Goal: Task Accomplishment & Management: Manage account settings

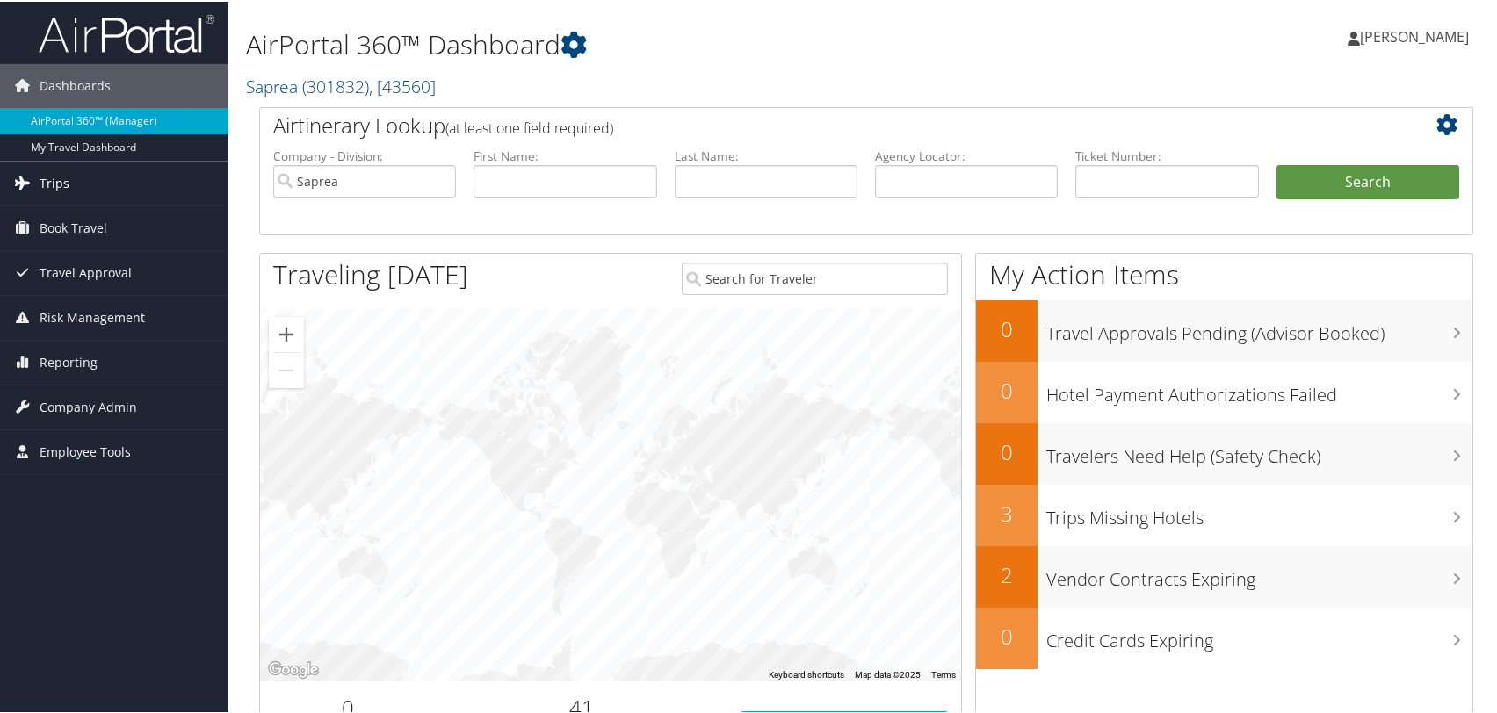
click at [54, 176] on span "Trips" at bounding box center [55, 182] width 30 height 44
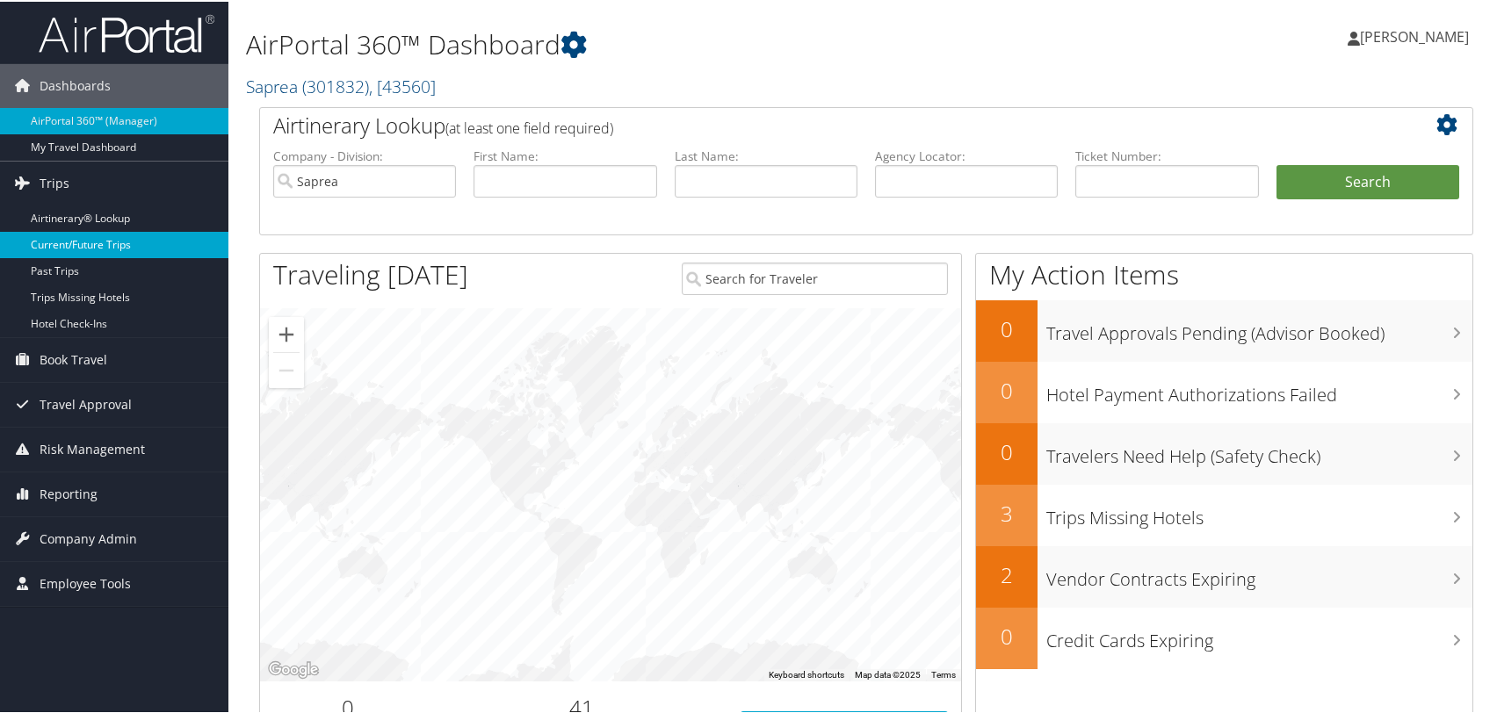
click at [60, 239] on link "Current/Future Trips" at bounding box center [114, 243] width 228 height 26
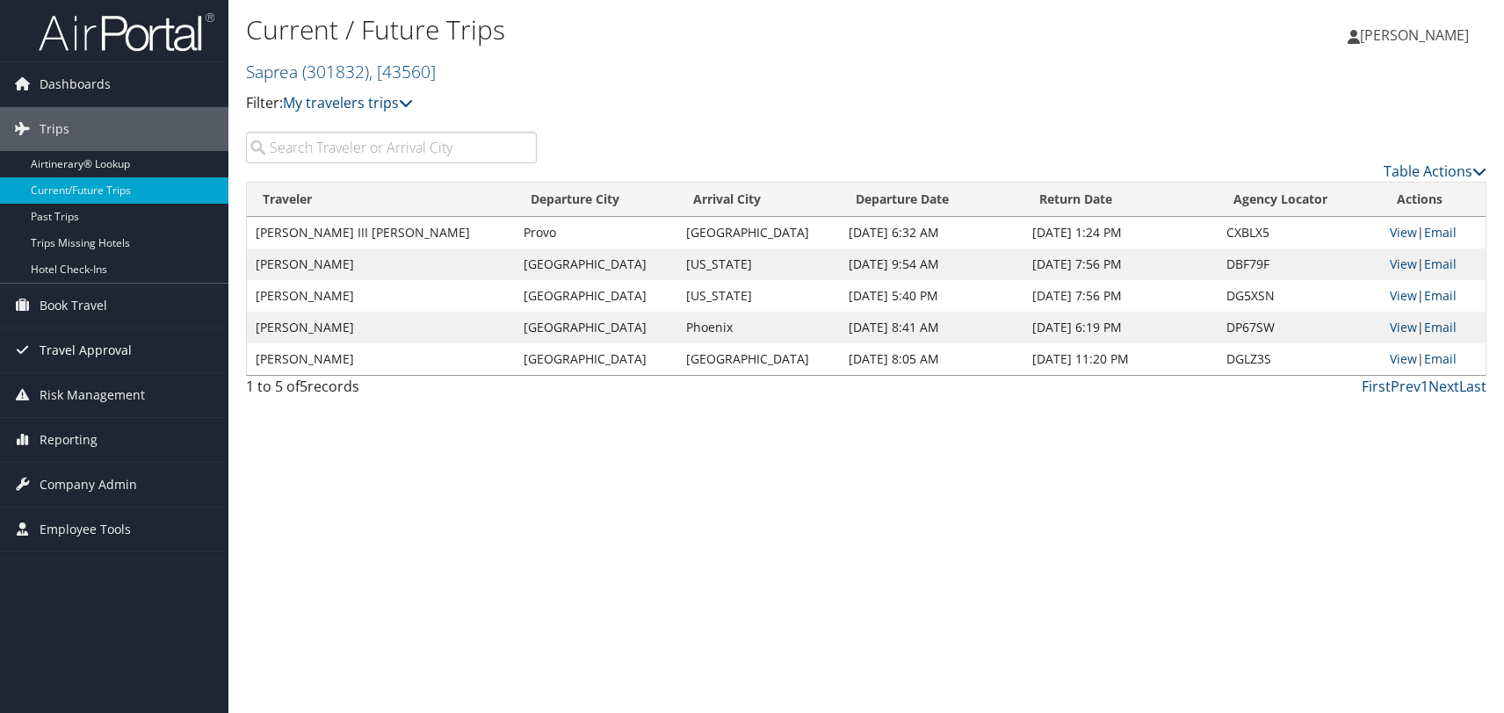
click at [110, 344] on span "Travel Approval" at bounding box center [86, 351] width 92 height 44
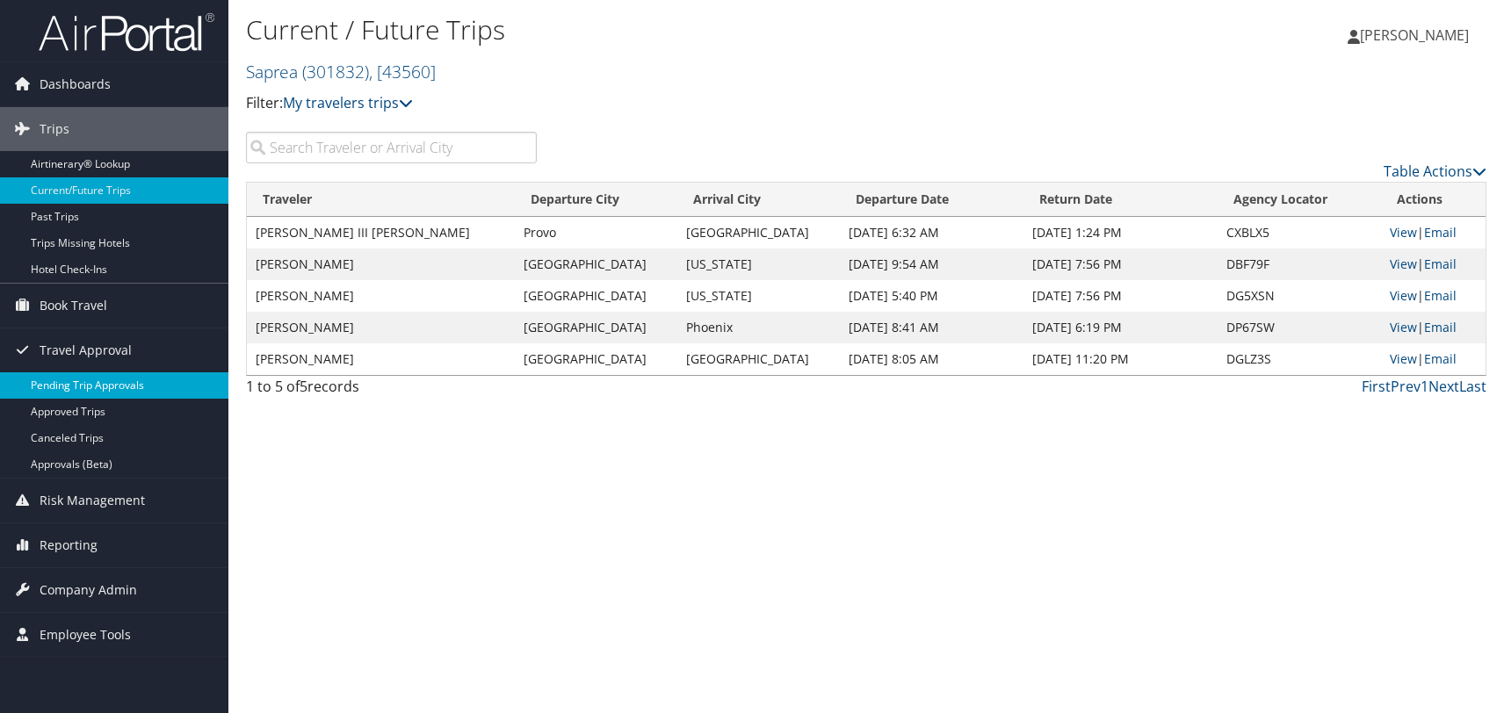
click at [89, 384] on link "Pending Trip Approvals" at bounding box center [114, 385] width 228 height 26
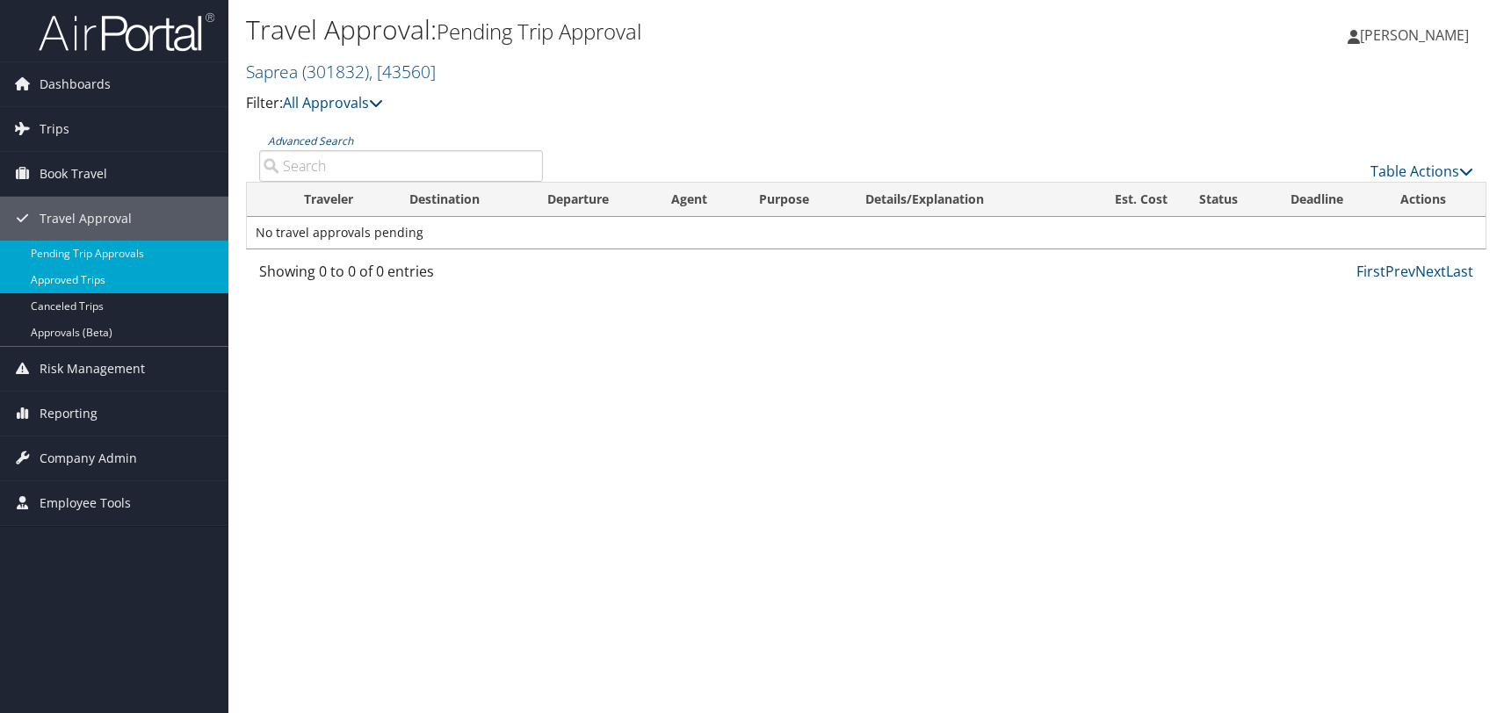
click at [90, 282] on link "Approved Trips" at bounding box center [114, 280] width 228 height 26
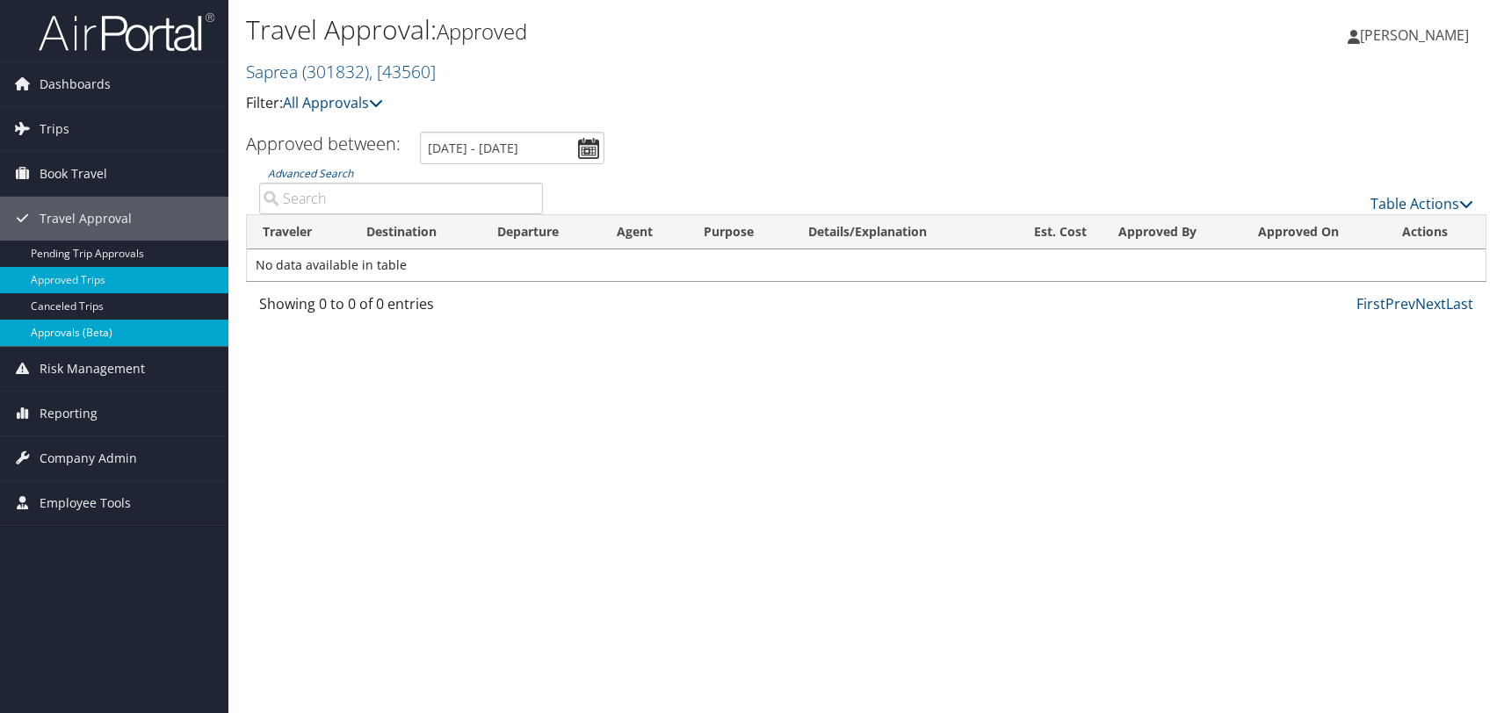
click at [87, 331] on link "Approvals (Beta)" at bounding box center [114, 333] width 228 height 26
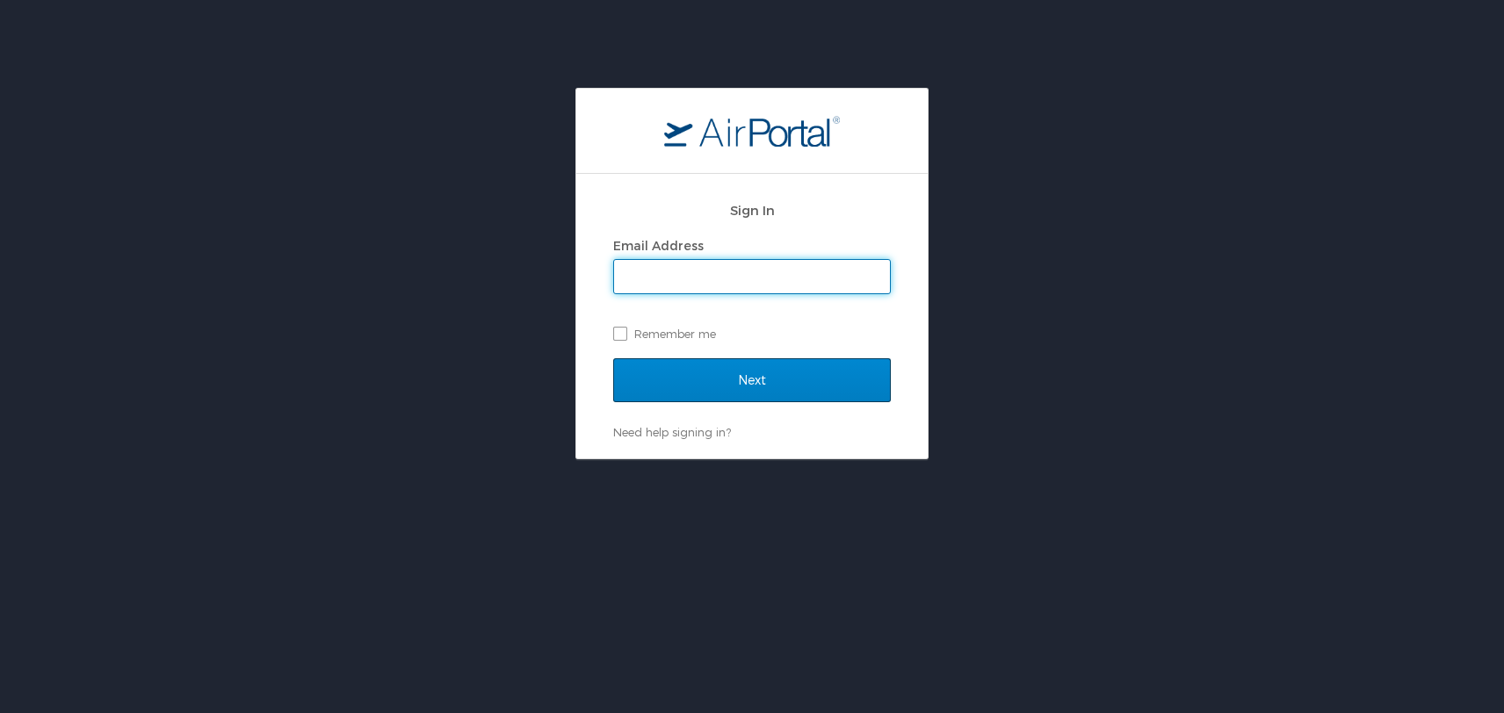
type input "hroller@saprea.org"
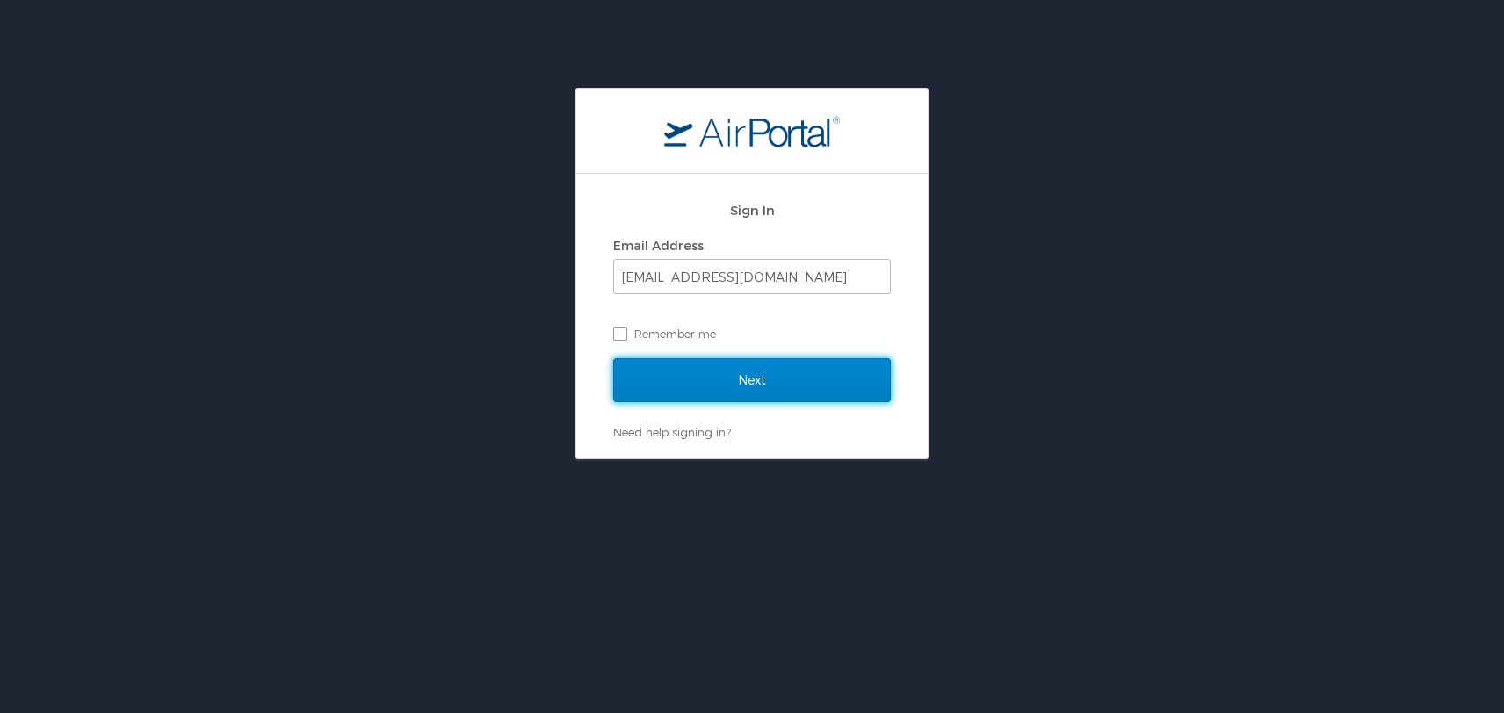
click at [758, 375] on input "Next" at bounding box center [752, 380] width 278 height 44
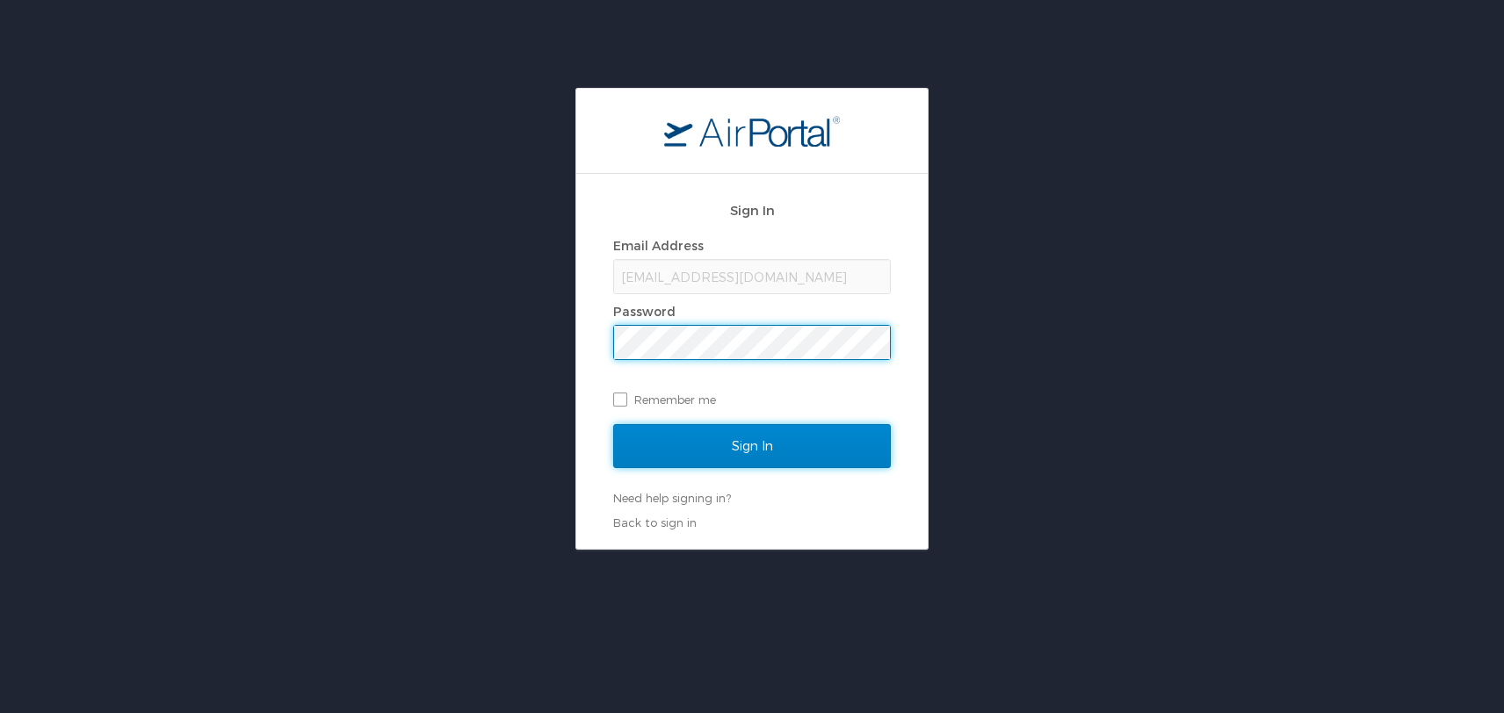
click at [724, 444] on input "Sign In" at bounding box center [752, 446] width 278 height 44
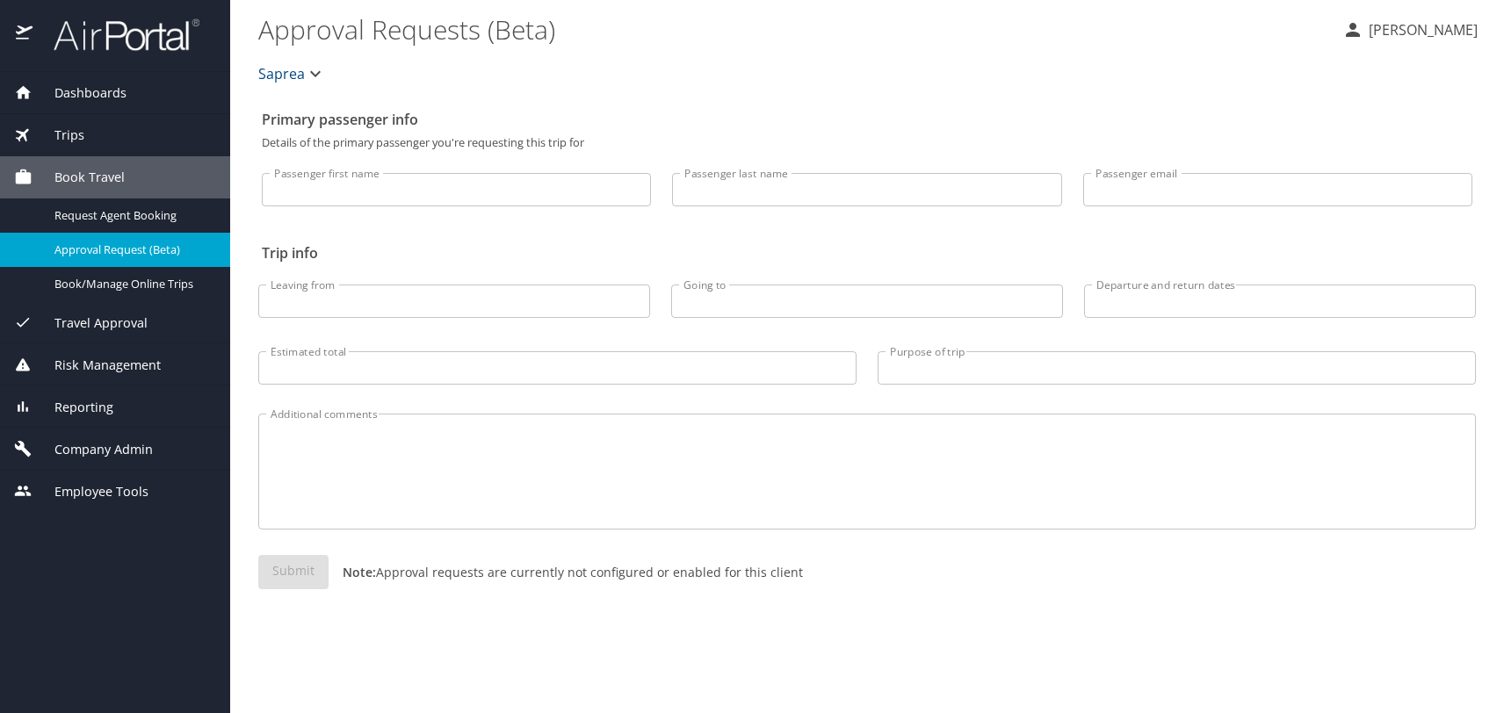
click at [116, 321] on span "Travel Approval" at bounding box center [89, 323] width 115 height 19
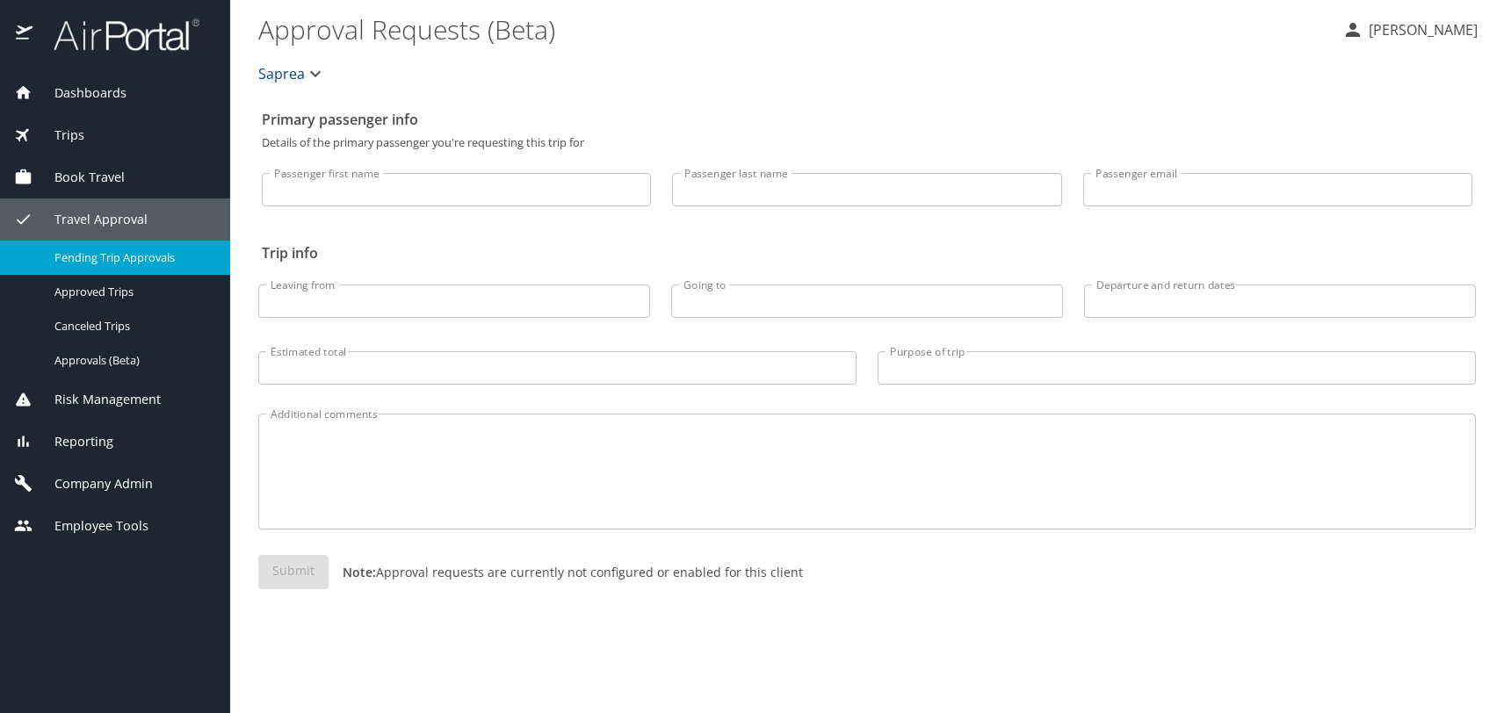
click at [111, 254] on span "Pending Trip Approvals" at bounding box center [131, 257] width 155 height 17
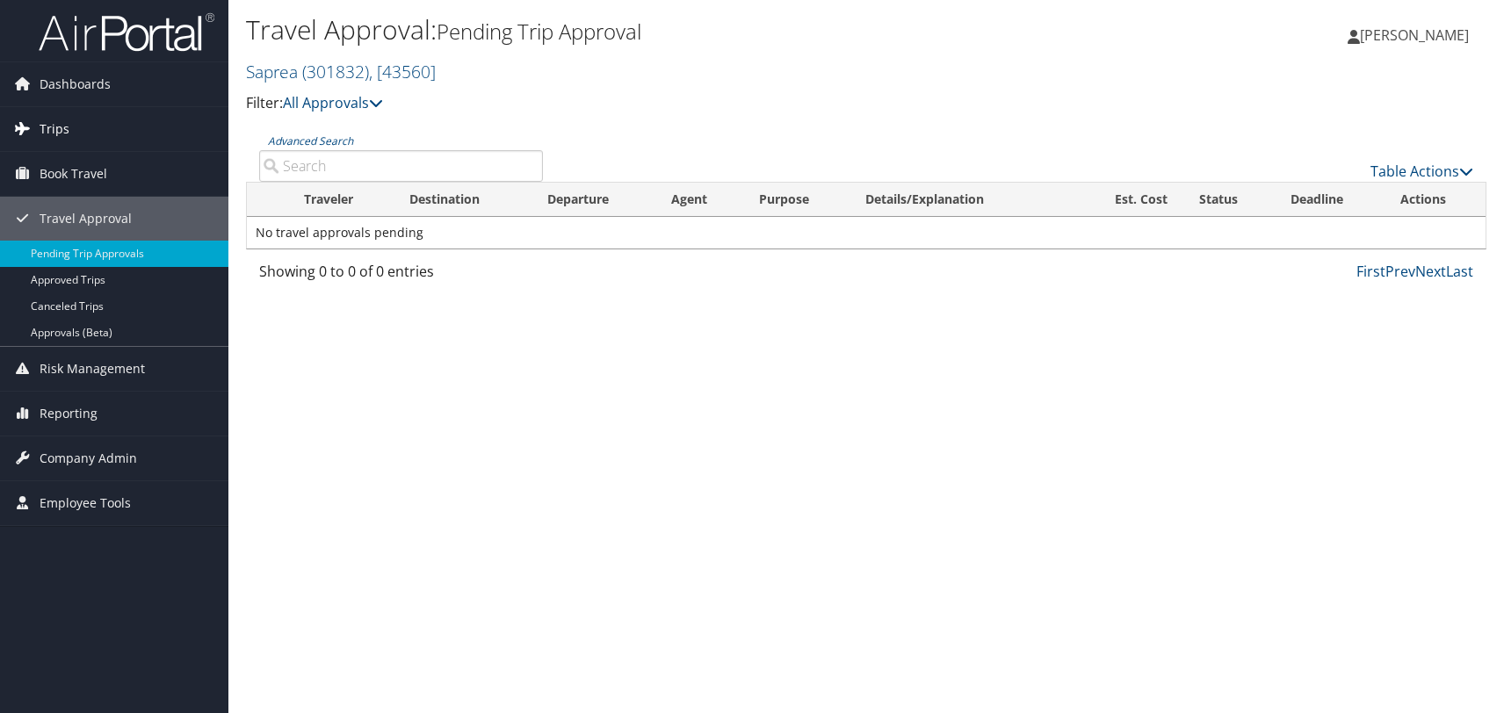
click at [56, 124] on span "Trips" at bounding box center [55, 129] width 30 height 44
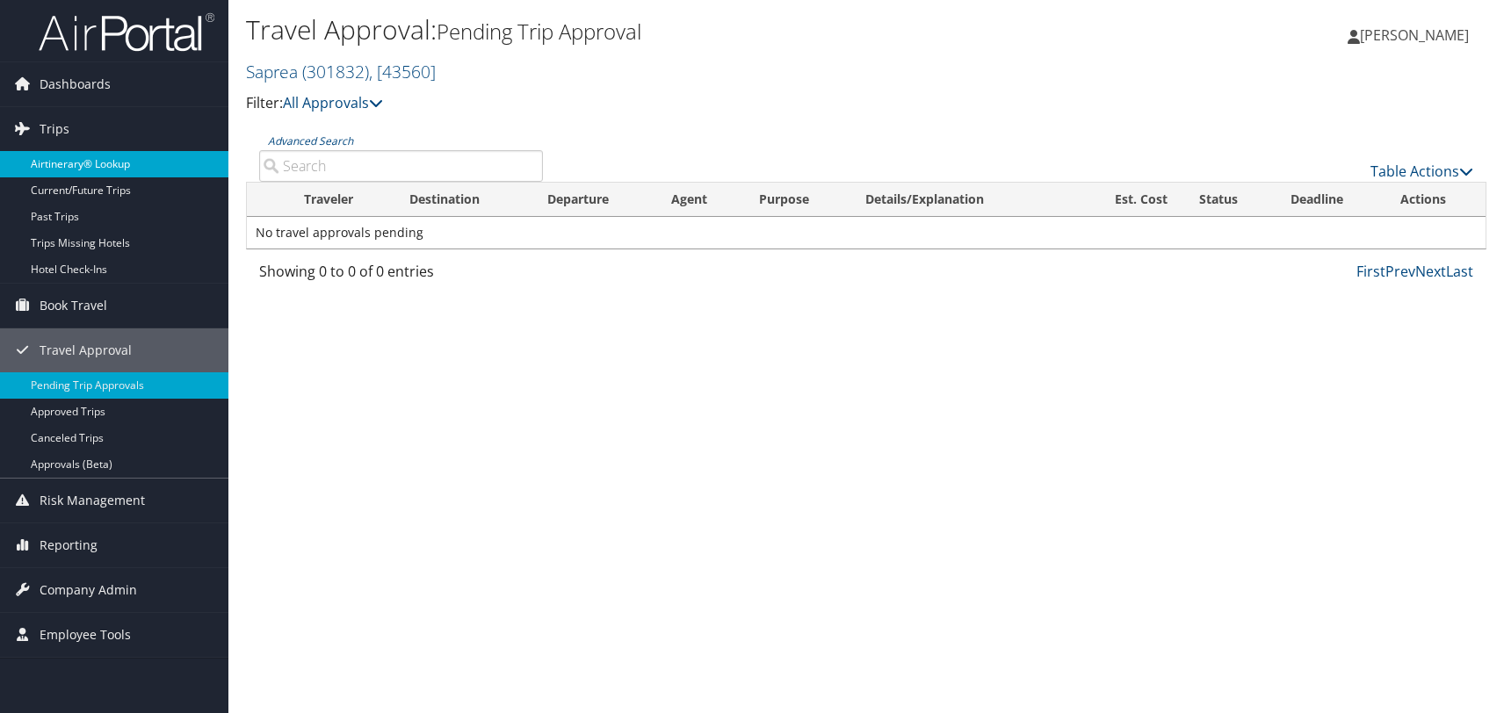
click at [63, 164] on link "Airtinerary® Lookup" at bounding box center [114, 164] width 228 height 26
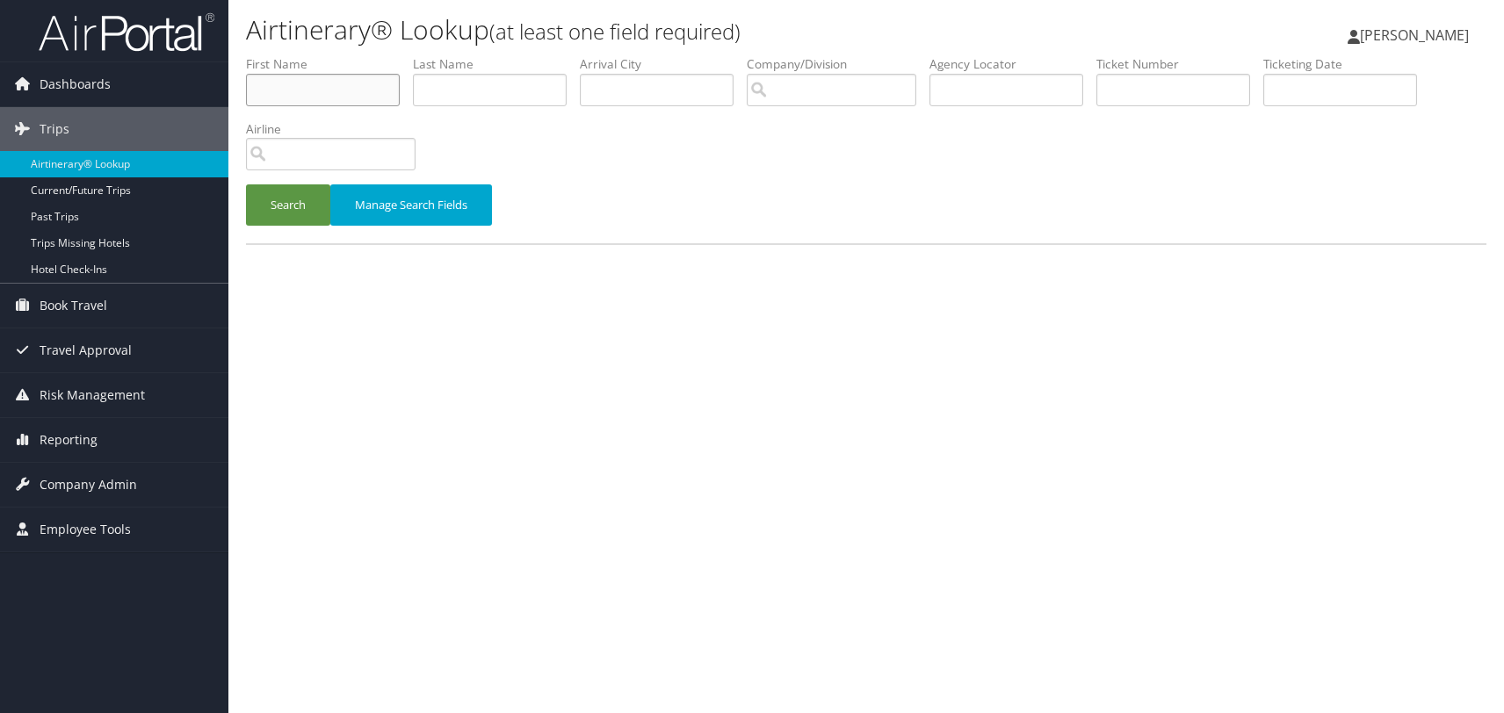
click at [296, 85] on input "text" at bounding box center [323, 90] width 154 height 32
type input "Ruby"
type input "Haddock"
click at [292, 205] on button "Search" at bounding box center [288, 204] width 84 height 41
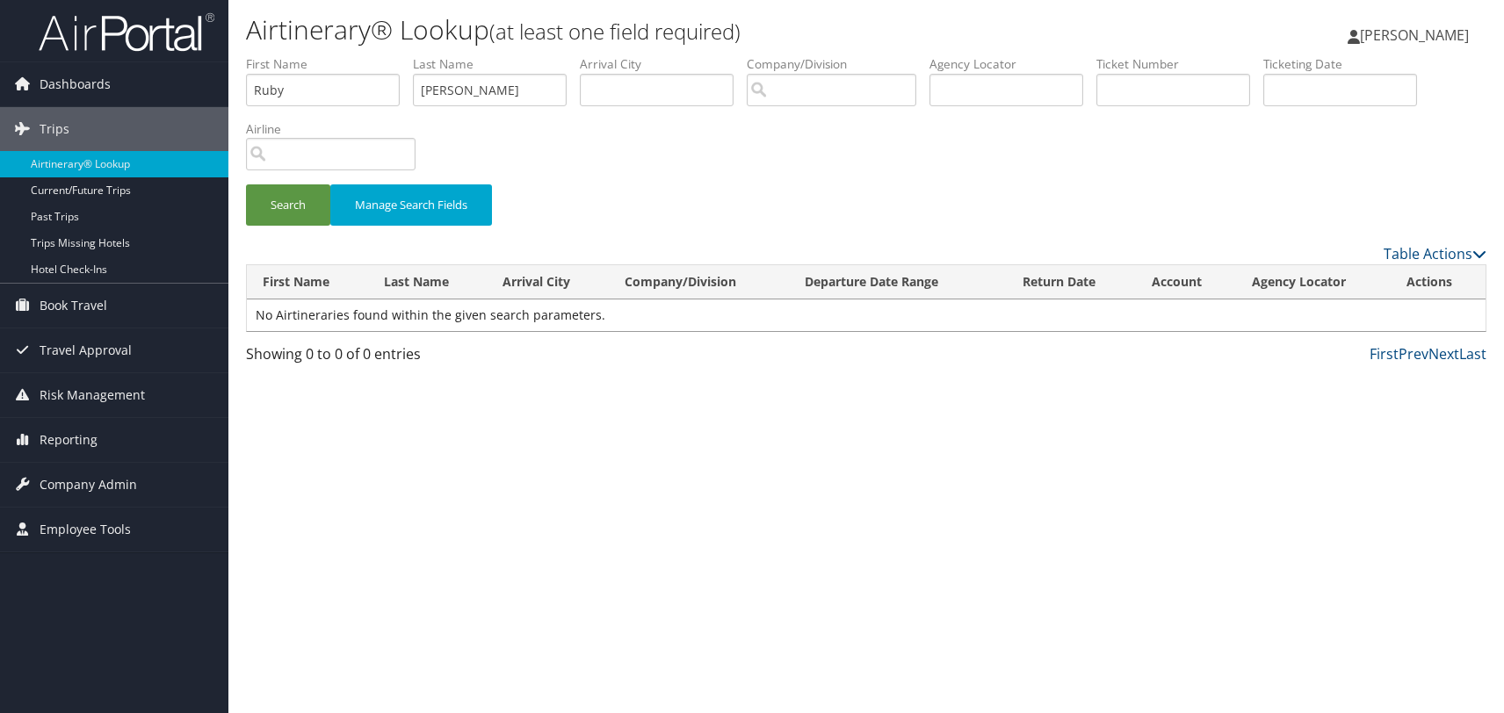
click at [1423, 32] on span "[PERSON_NAME]" at bounding box center [1414, 34] width 109 height 19
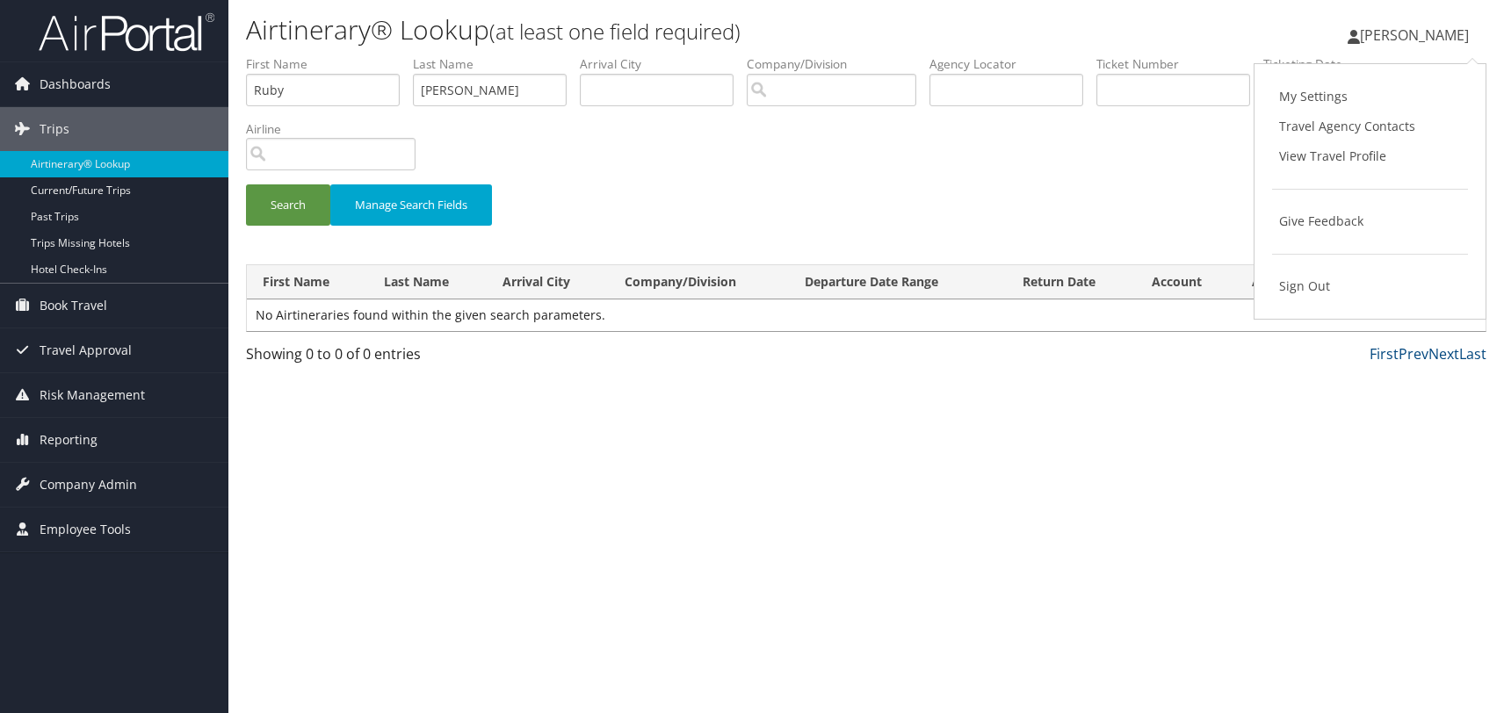
drag, startPoint x: 1127, startPoint y: 43, endPoint x: 1056, endPoint y: 18, distance: 75.3
click at [1123, 39] on div "Hilary Roller Hilary Roller My Settings Travel Agency Contacts View Travel Prof…" at bounding box center [1253, 43] width 502 height 68
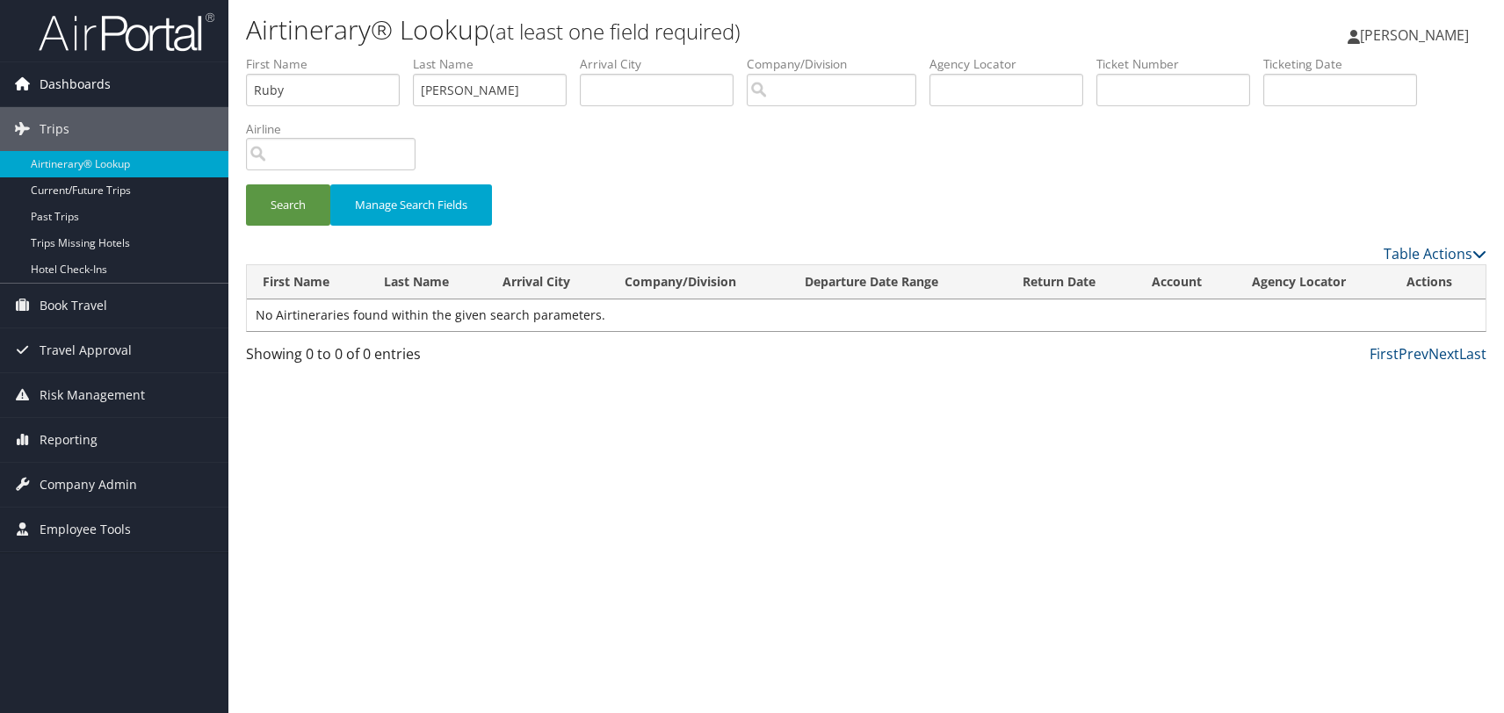
click at [66, 86] on span "Dashboards" at bounding box center [75, 84] width 71 height 44
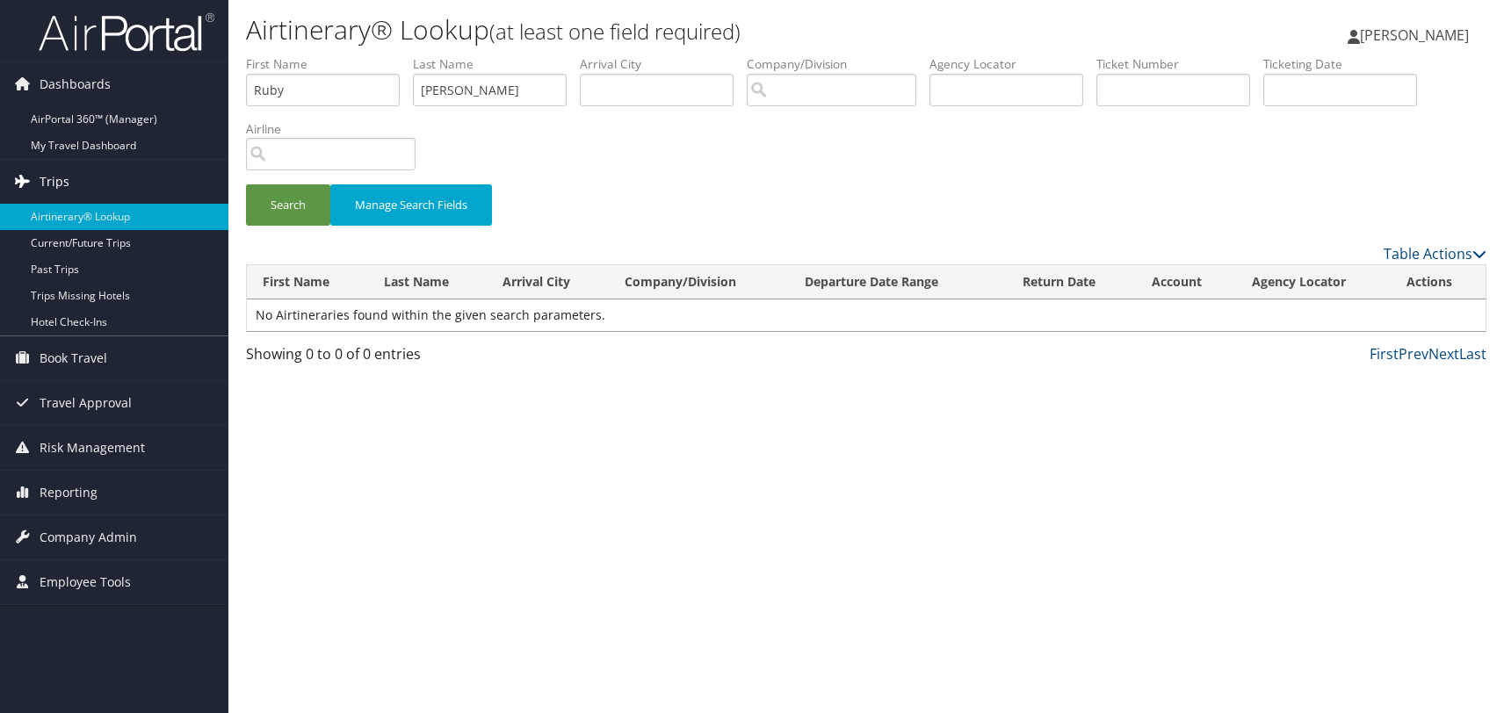
click at [54, 178] on span "Trips" at bounding box center [55, 182] width 30 height 44
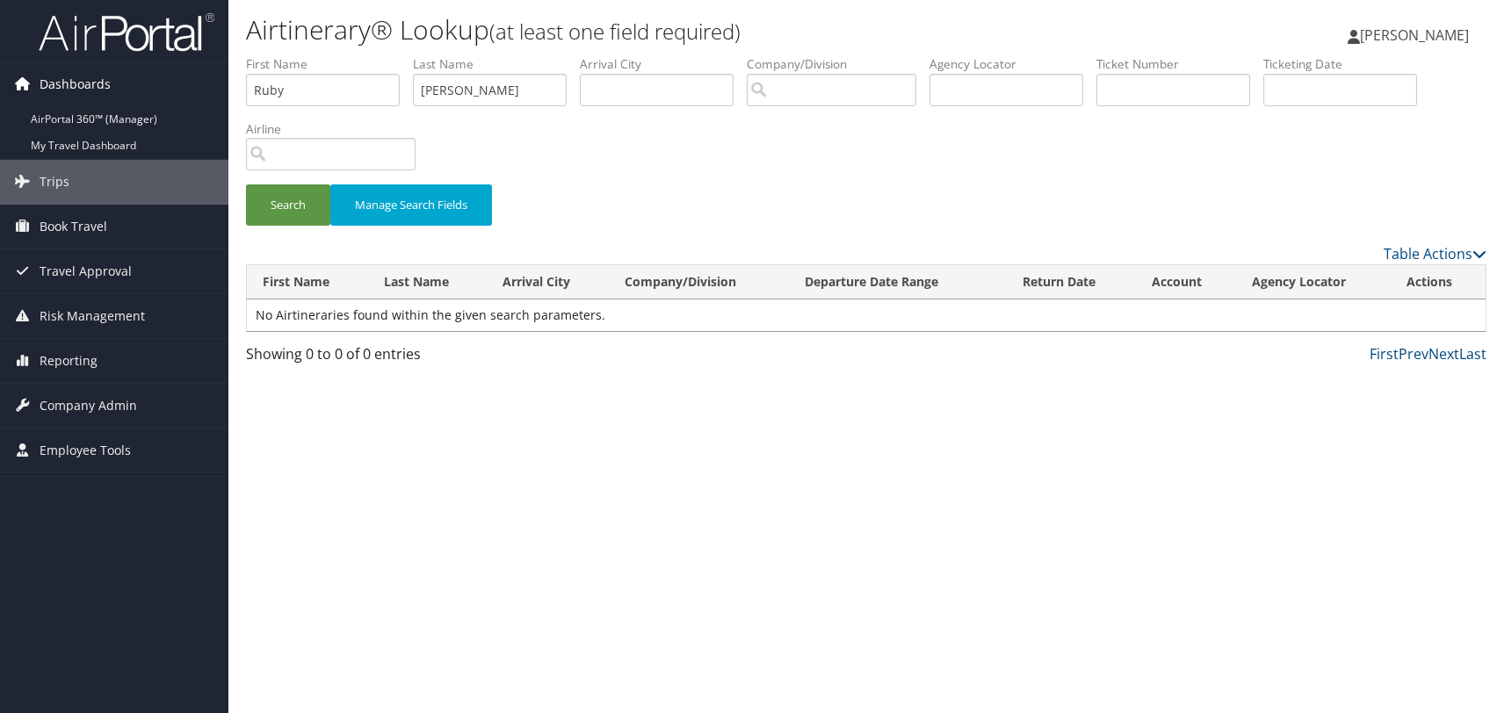
click at [84, 81] on span "Dashboards" at bounding box center [75, 84] width 71 height 44
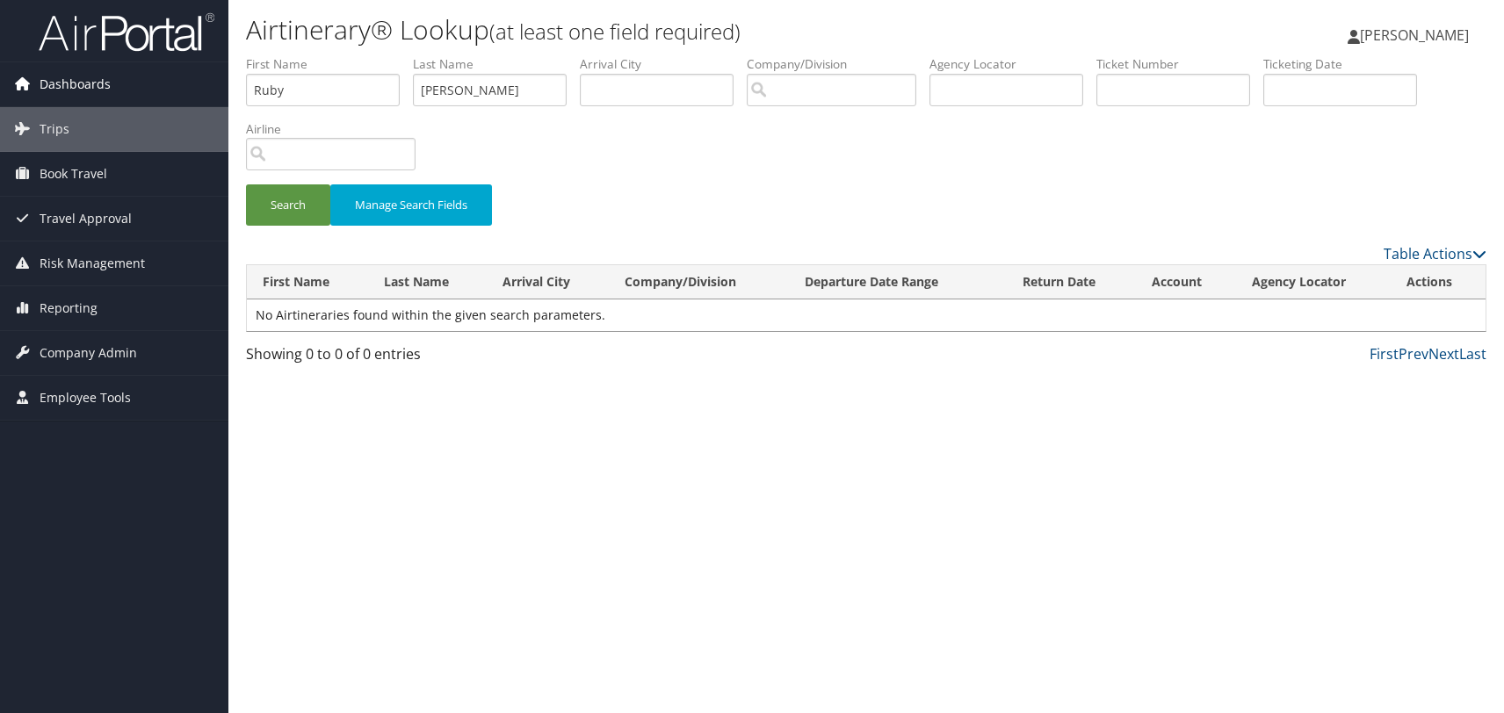
click at [84, 81] on span "Dashboards" at bounding box center [75, 84] width 71 height 44
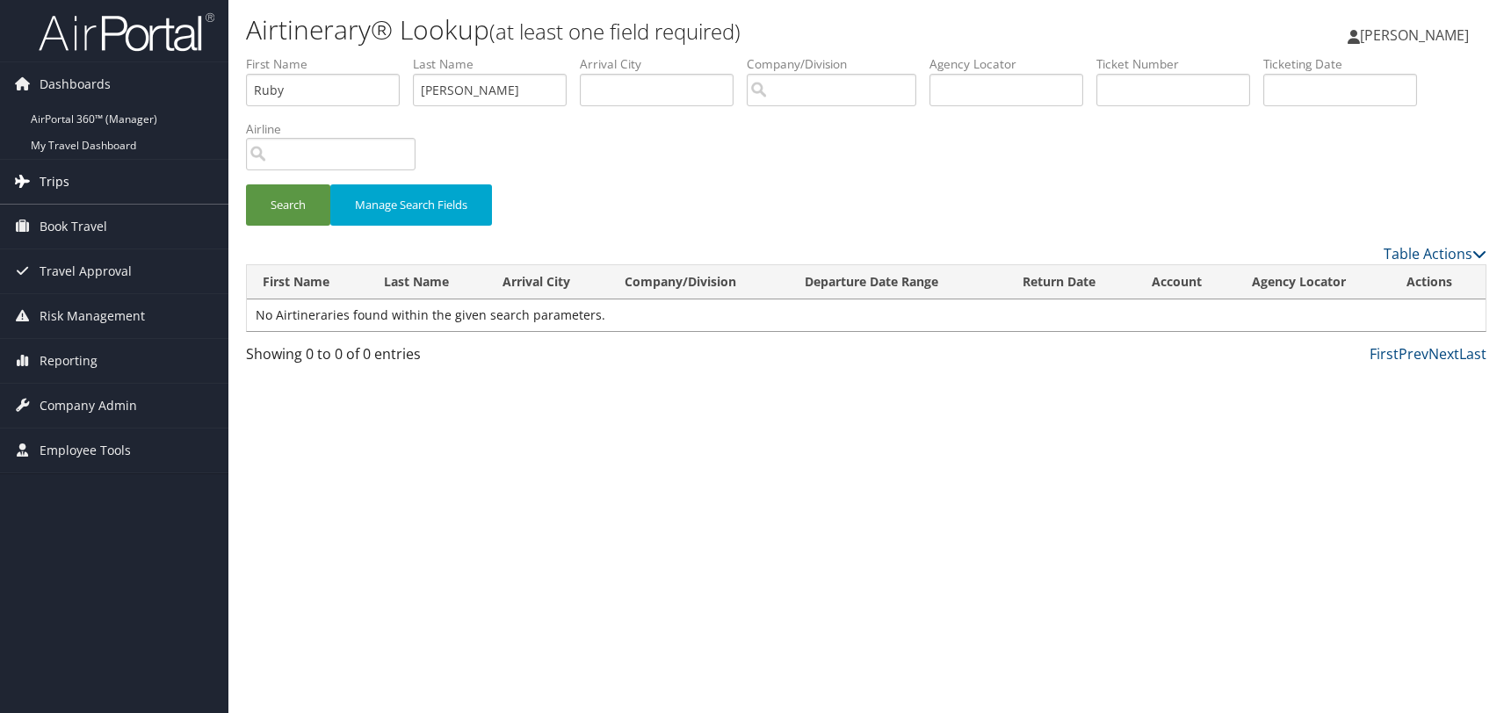
click at [42, 180] on span "Trips" at bounding box center [55, 182] width 30 height 44
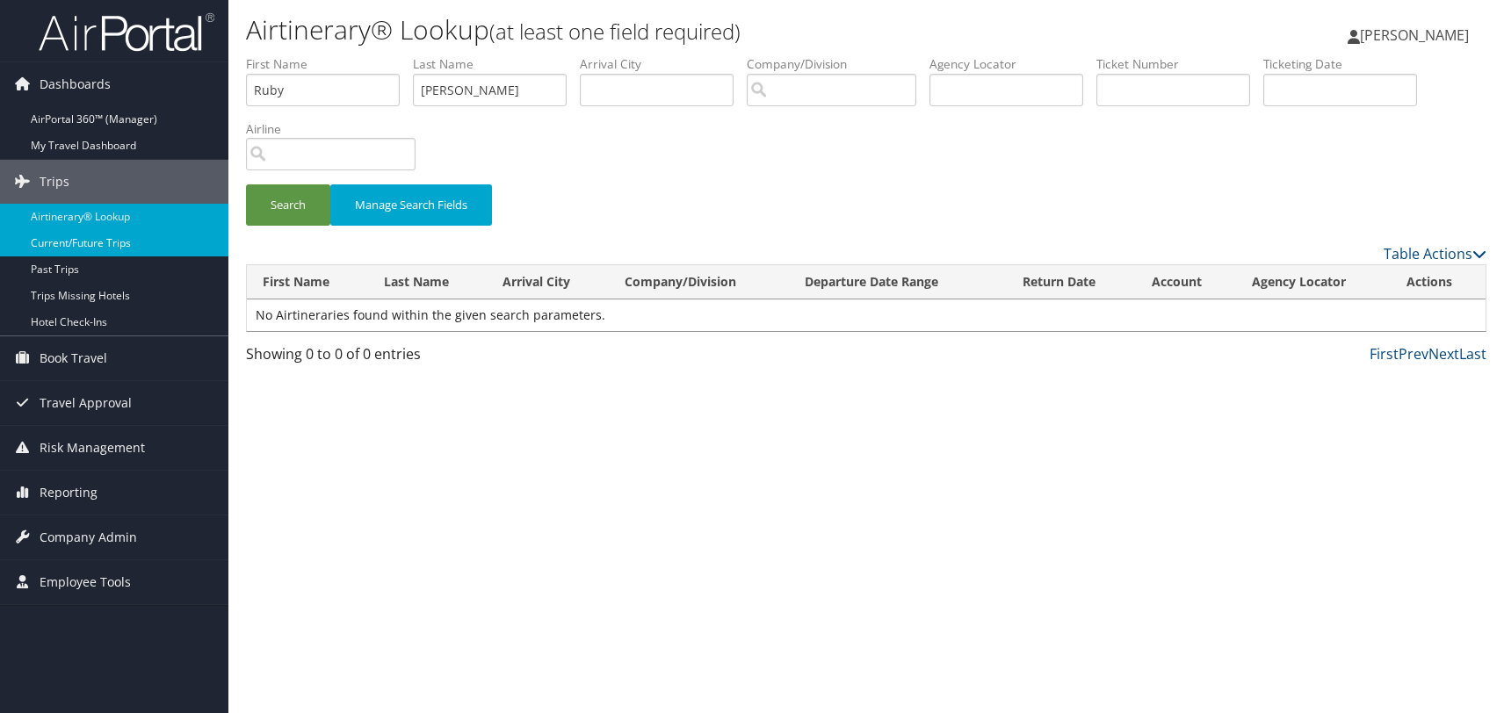
click at [66, 242] on link "Current/Future Trips" at bounding box center [114, 243] width 228 height 26
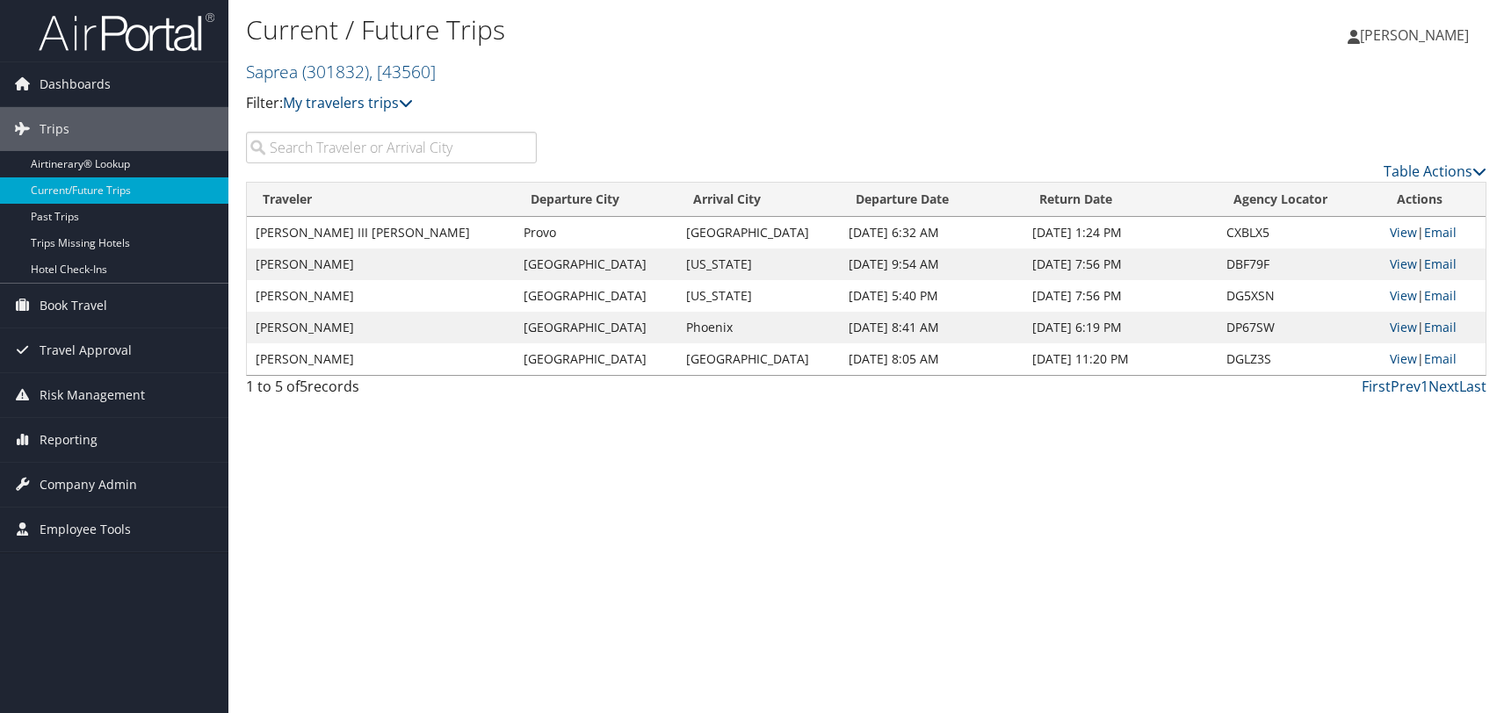
click at [1440, 39] on span "[PERSON_NAME]" at bounding box center [1414, 34] width 109 height 19
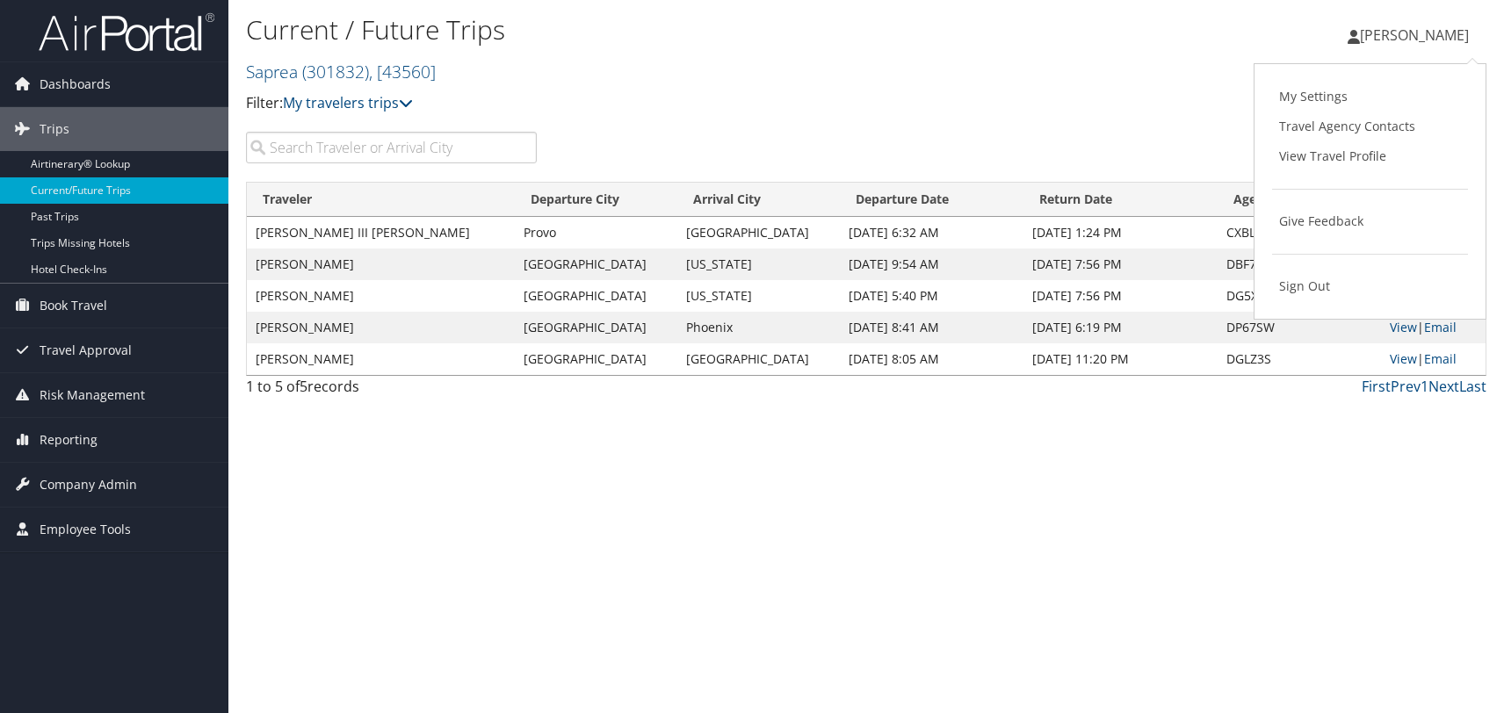
click at [1214, 34] on div "Hilary Roller Hilary Roller My Settings Travel Agency Contacts View Travel Prof…" at bounding box center [1253, 43] width 502 height 68
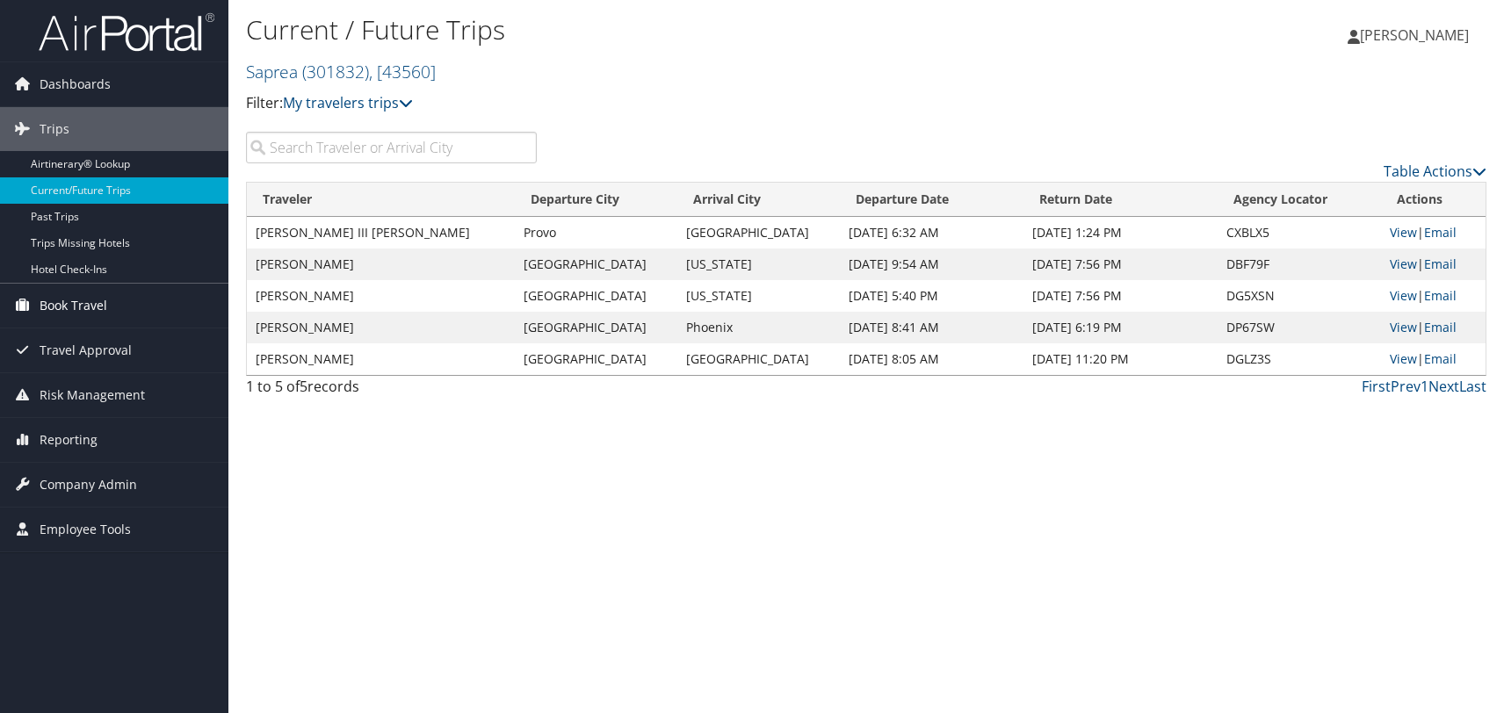
click at [76, 303] on span "Book Travel" at bounding box center [74, 306] width 68 height 44
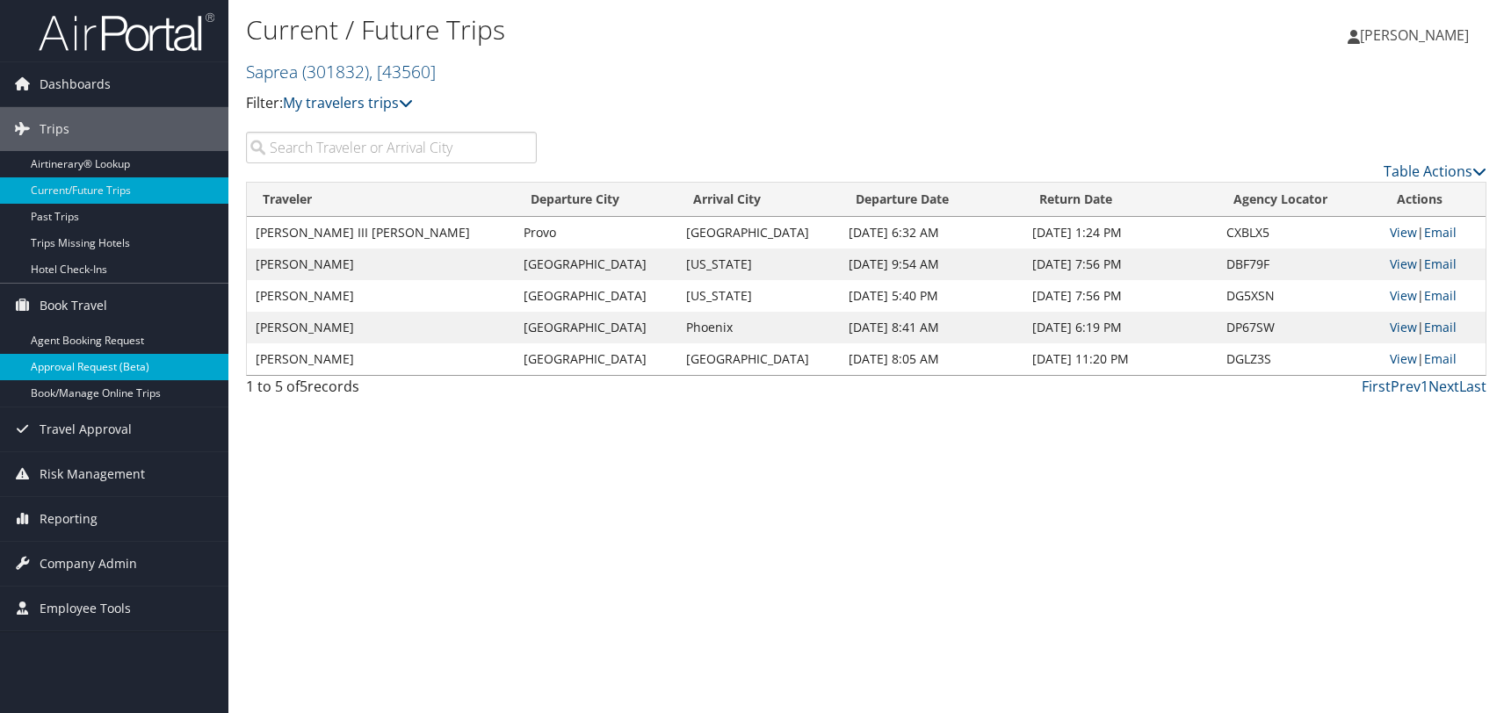
click at [72, 370] on link "Approval Request (Beta)" at bounding box center [114, 367] width 228 height 26
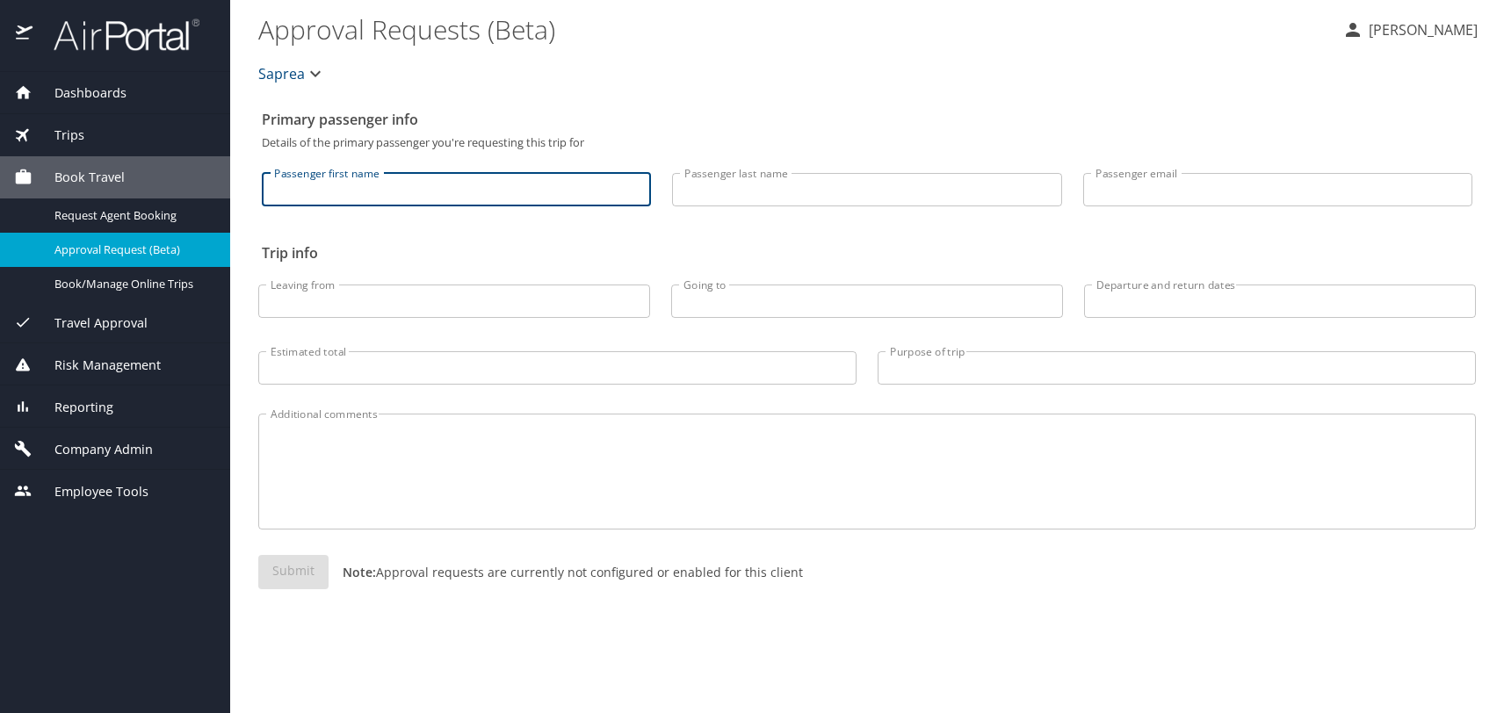
click at [461, 182] on input "Passenger first name" at bounding box center [456, 189] width 389 height 33
click at [105, 285] on span "Book/Manage Online Trips" at bounding box center [131, 284] width 155 height 17
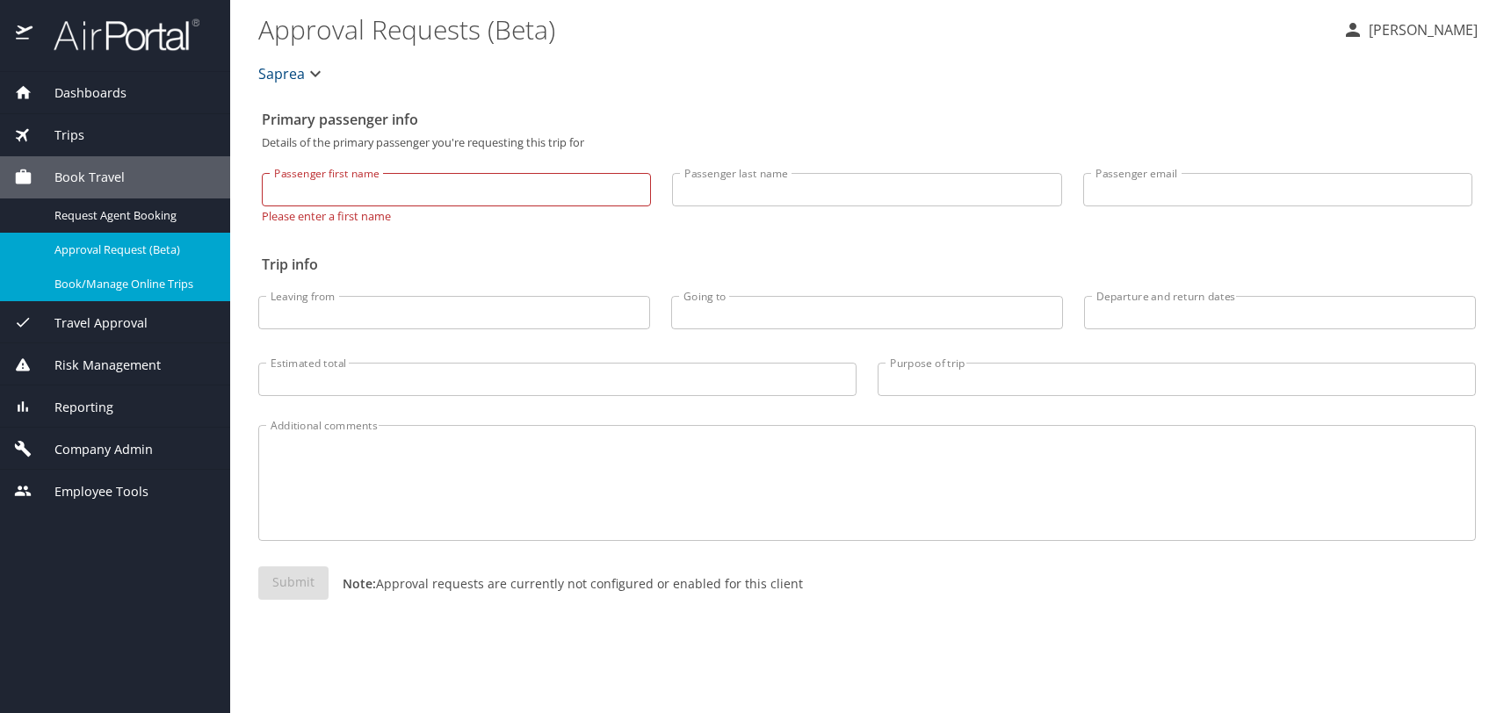
click at [72, 136] on span "Trips" at bounding box center [58, 135] width 52 height 19
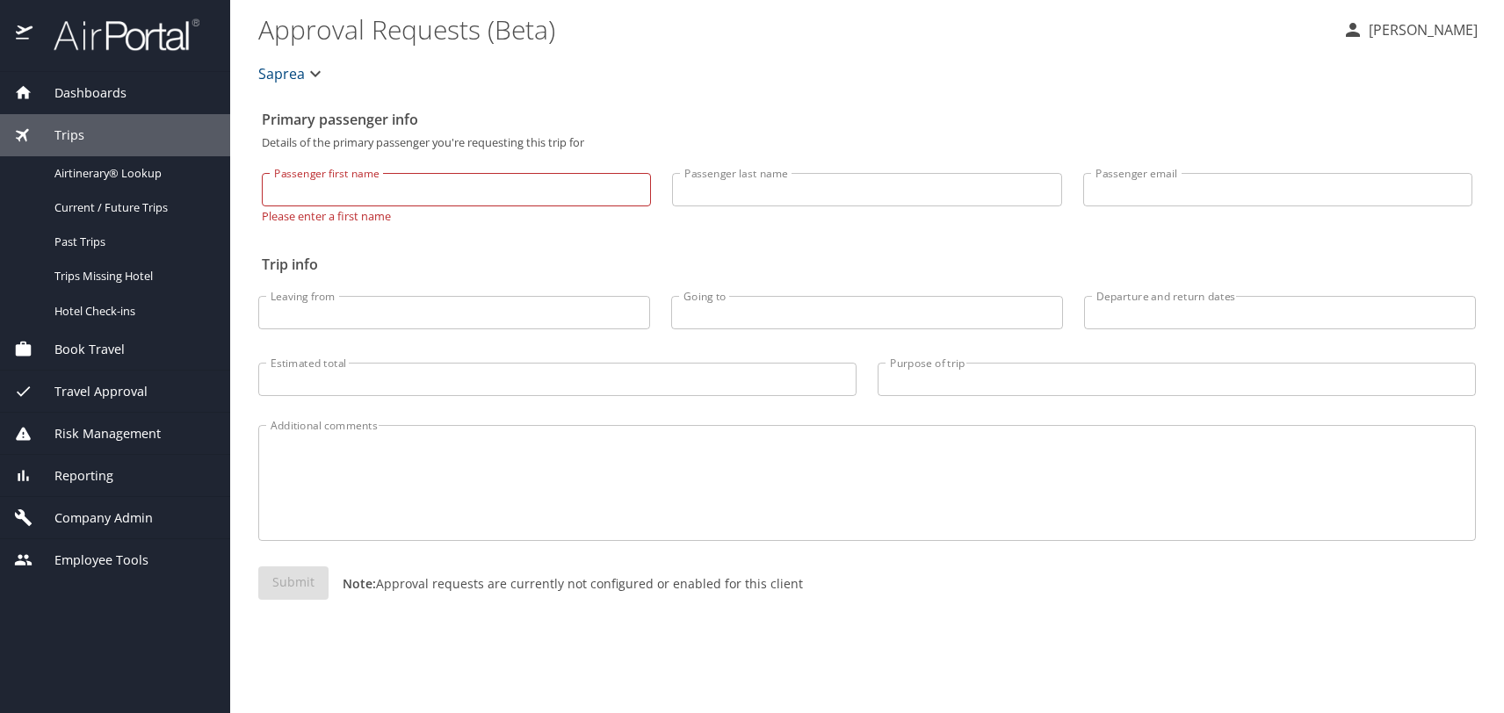
click at [81, 92] on span "Dashboards" at bounding box center [79, 92] width 94 height 19
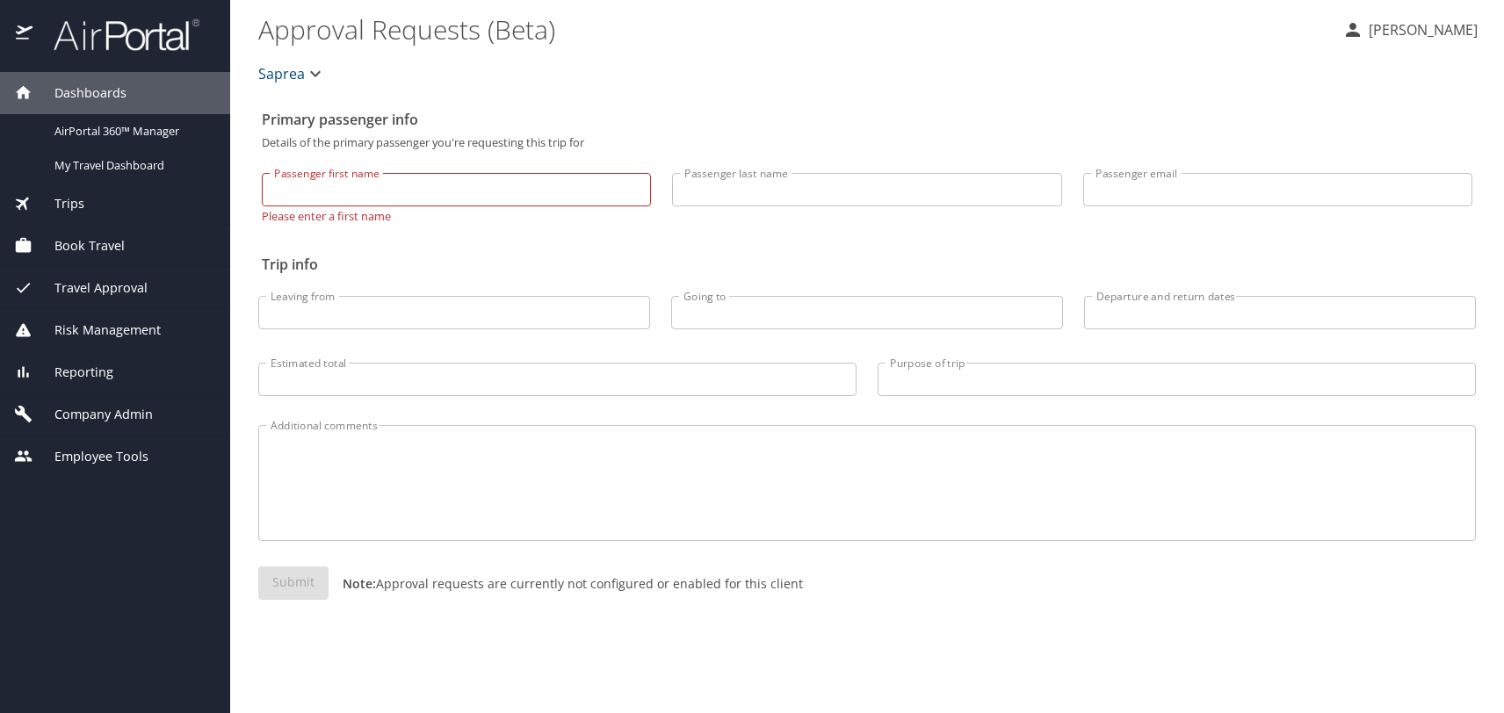
click at [81, 92] on span "Dashboards" at bounding box center [79, 92] width 94 height 19
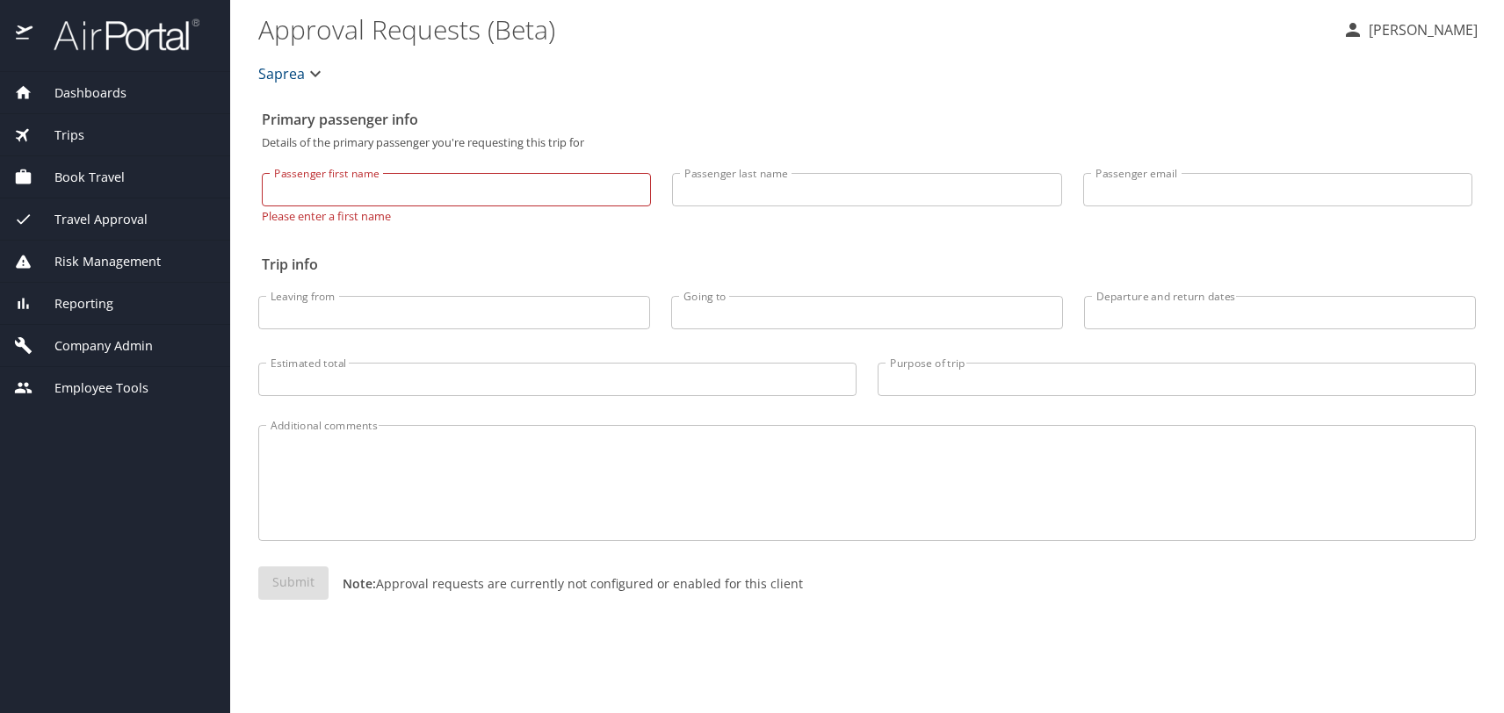
click at [81, 92] on span "Dashboards" at bounding box center [79, 92] width 94 height 19
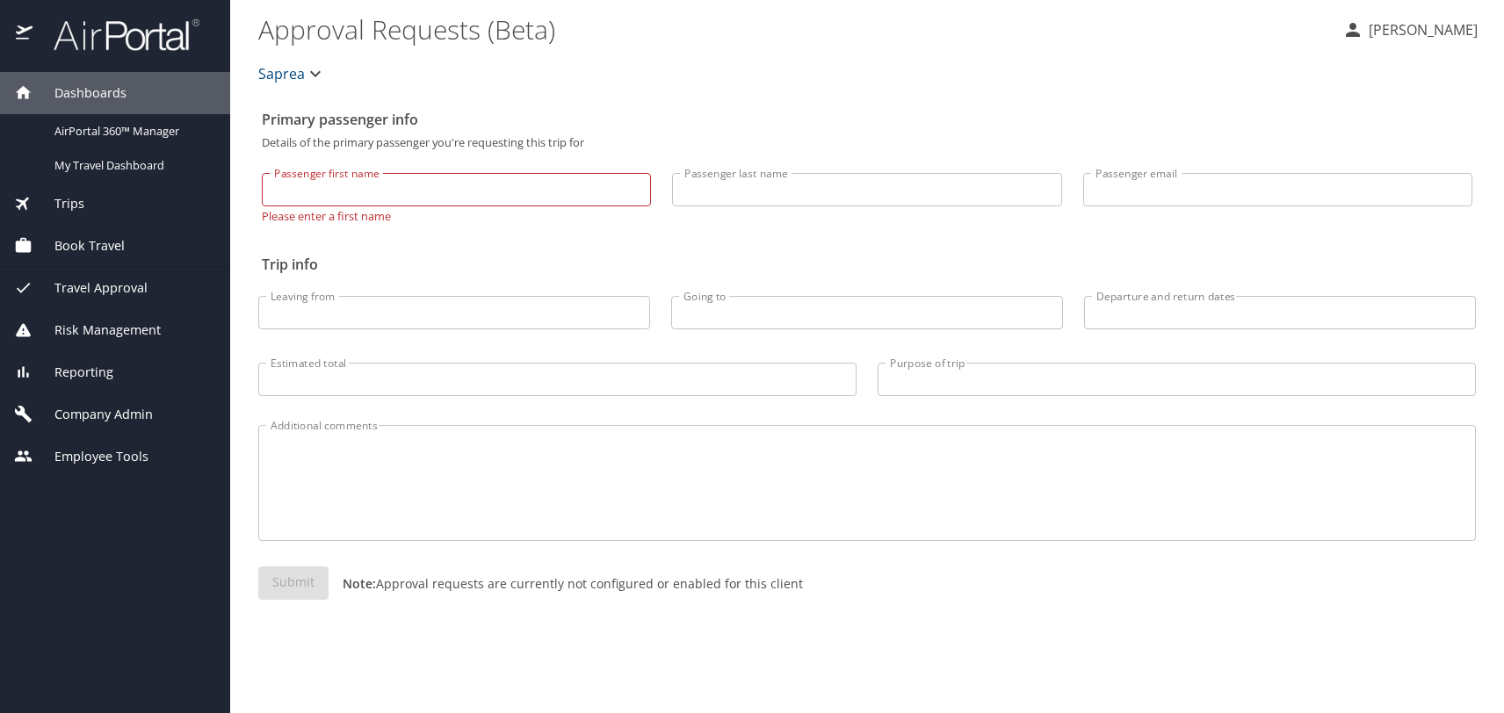
click at [57, 200] on span "Trips" at bounding box center [58, 203] width 52 height 19
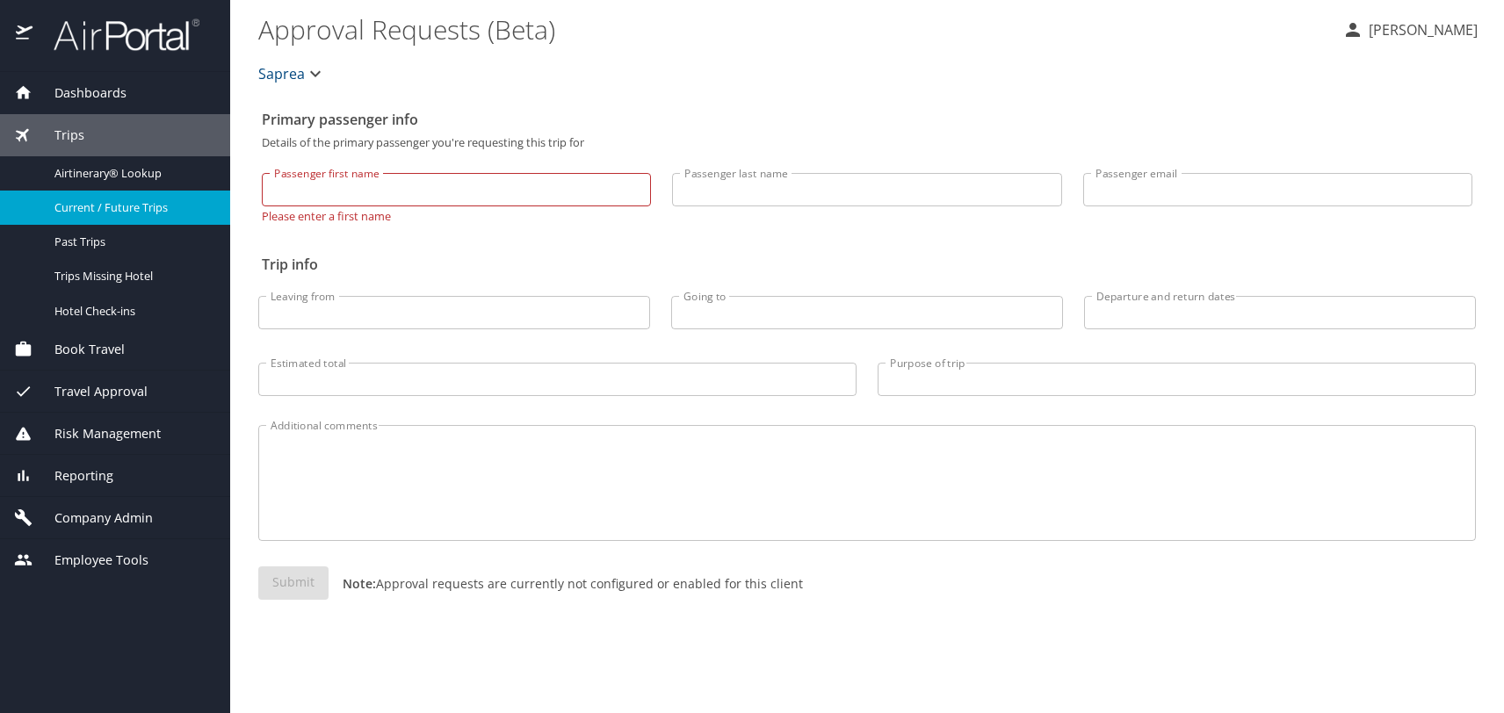
click at [108, 210] on span "Current / Future Trips" at bounding box center [131, 207] width 155 height 17
